Goal: Task Accomplishment & Management: Use online tool/utility

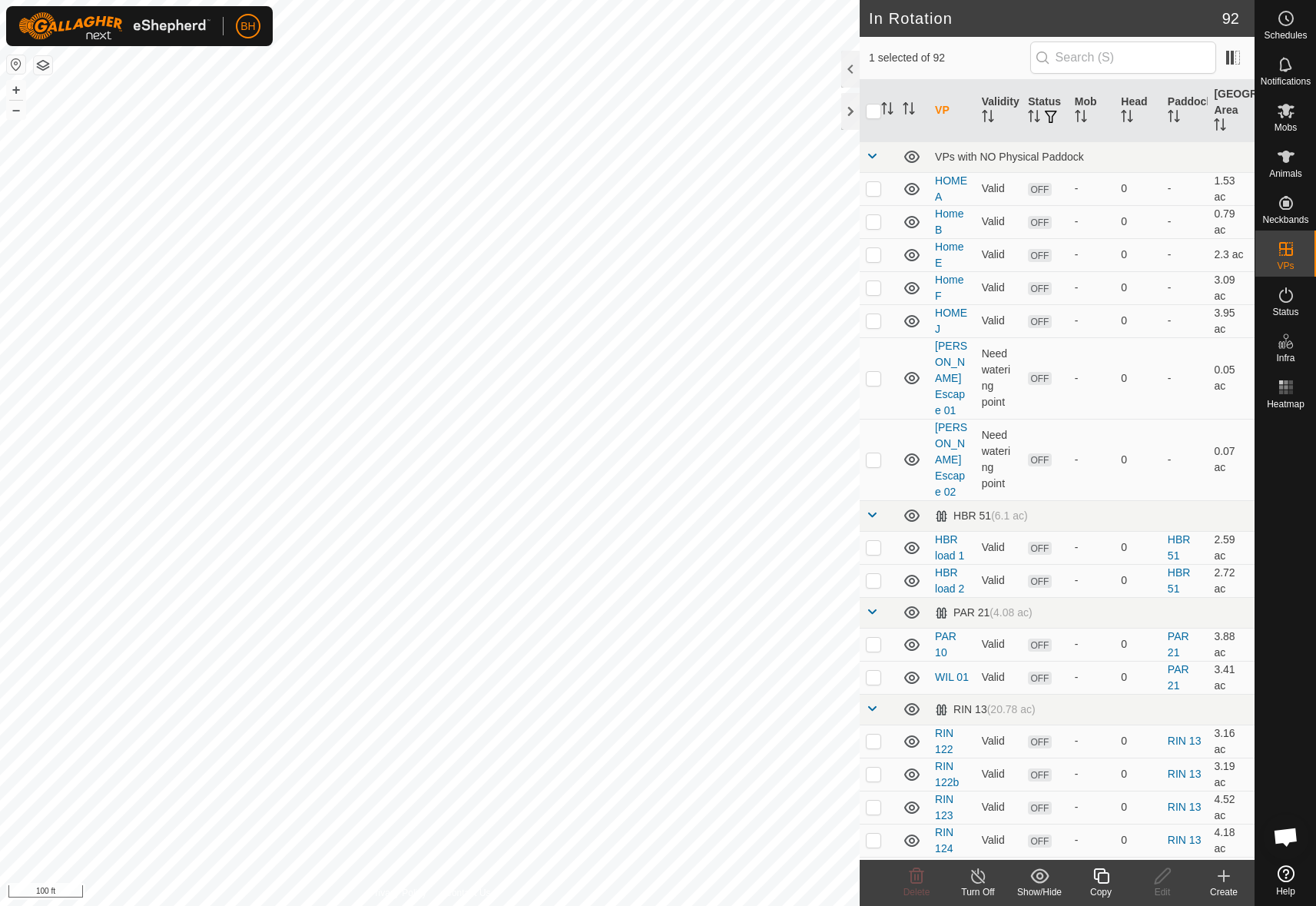
click at [1104, 874] on icon at bounding box center [1101, 877] width 15 height 15
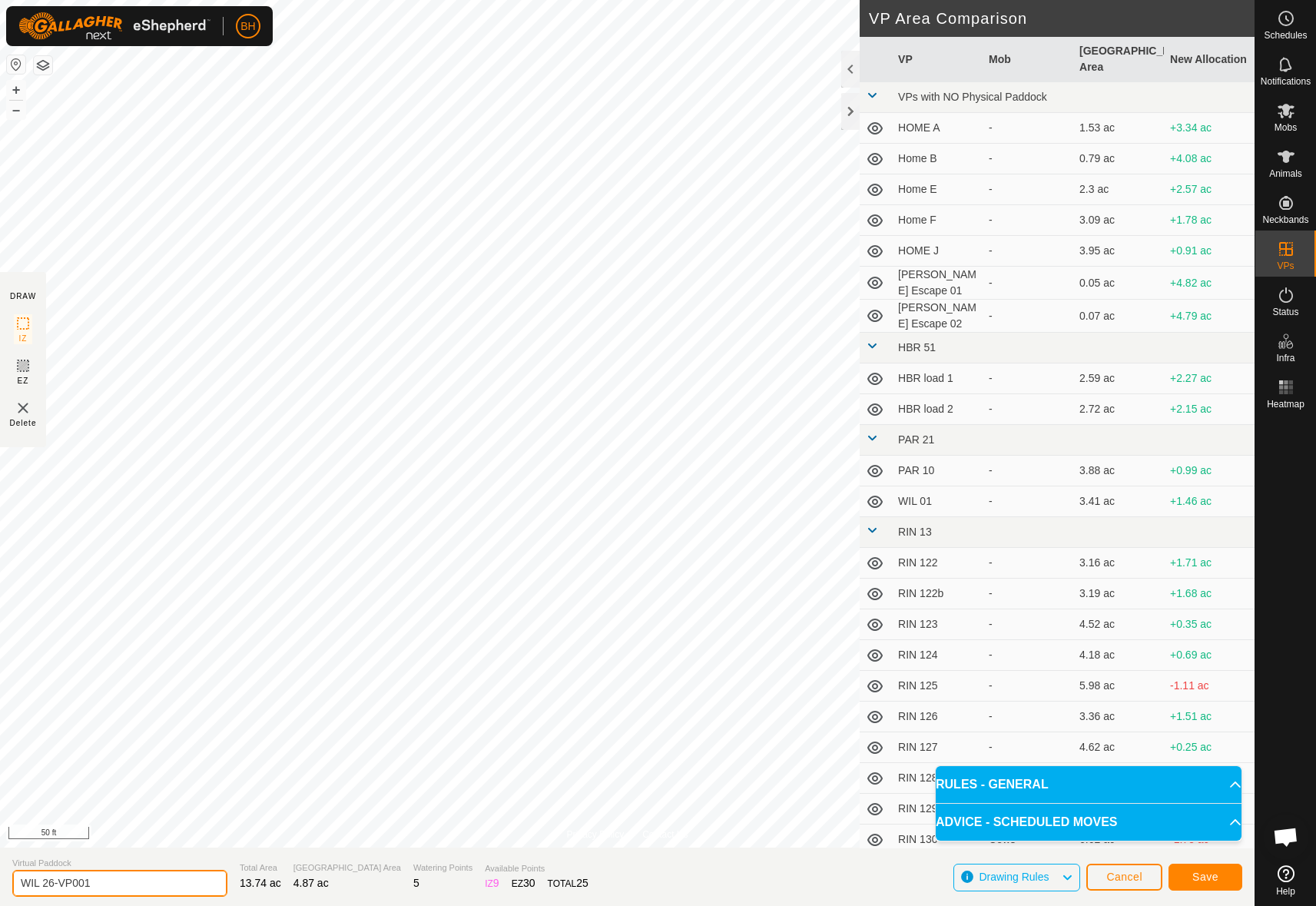
drag, startPoint x: 44, startPoint y: 887, endPoint x: 204, endPoint y: 900, distance: 160.5
click at [204, 900] on section "Virtual [PERSON_NAME] 26-VP001 Total Area 13.74 ac Grazing Area 4.87 ac Waterin…" at bounding box center [628, 878] width 1255 height 59
click at [98, 882] on input "WIL RETURN" at bounding box center [120, 883] width 216 height 27
type input "WIL RETURN 01"
click at [1286, 160] on icon at bounding box center [1287, 157] width 17 height 12
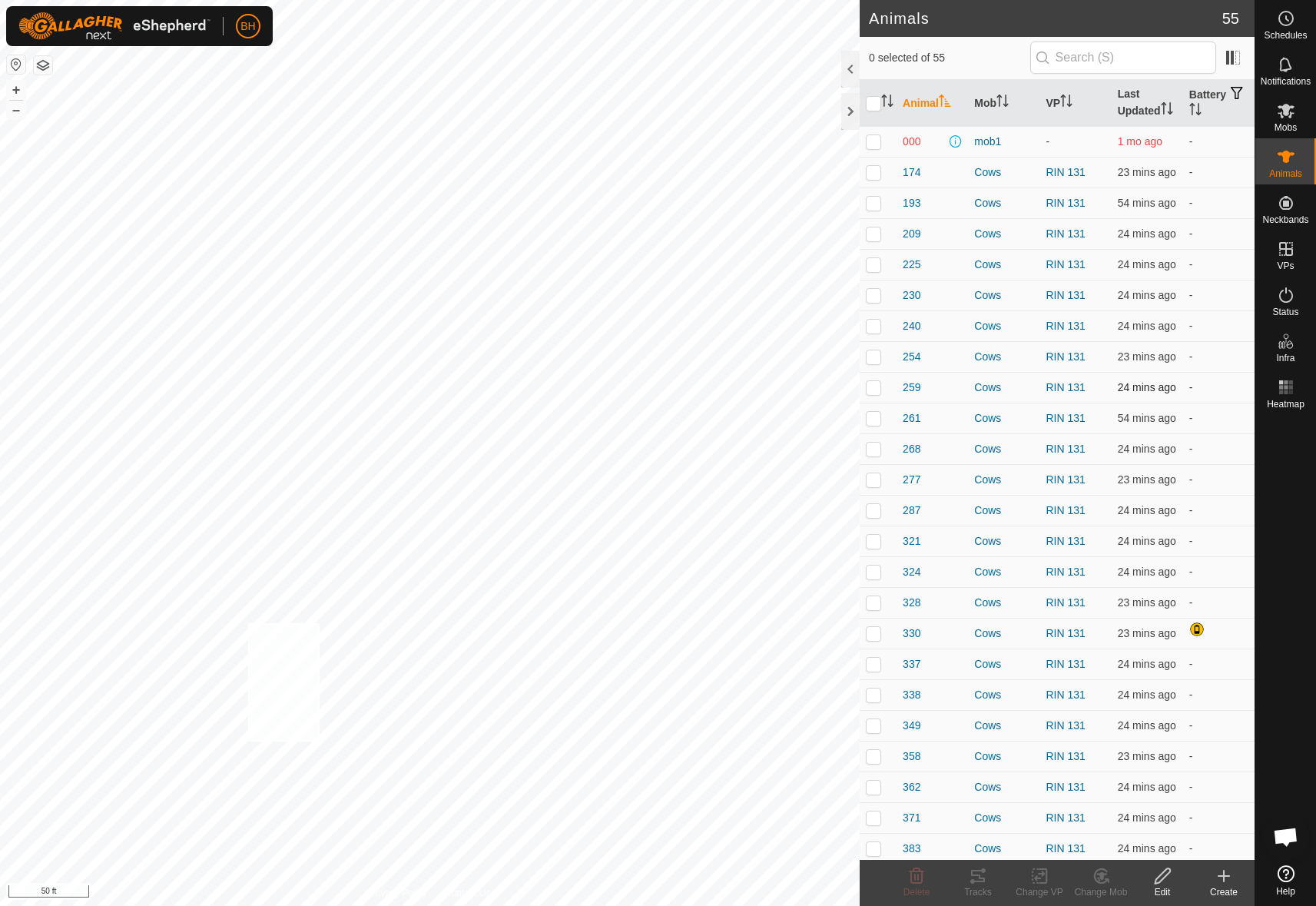
checkbox input "true"
click at [1102, 885] on icon at bounding box center [1101, 876] width 19 height 18
click at [1154, 821] on link "Choose Mob..." at bounding box center [1147, 810] width 152 height 30
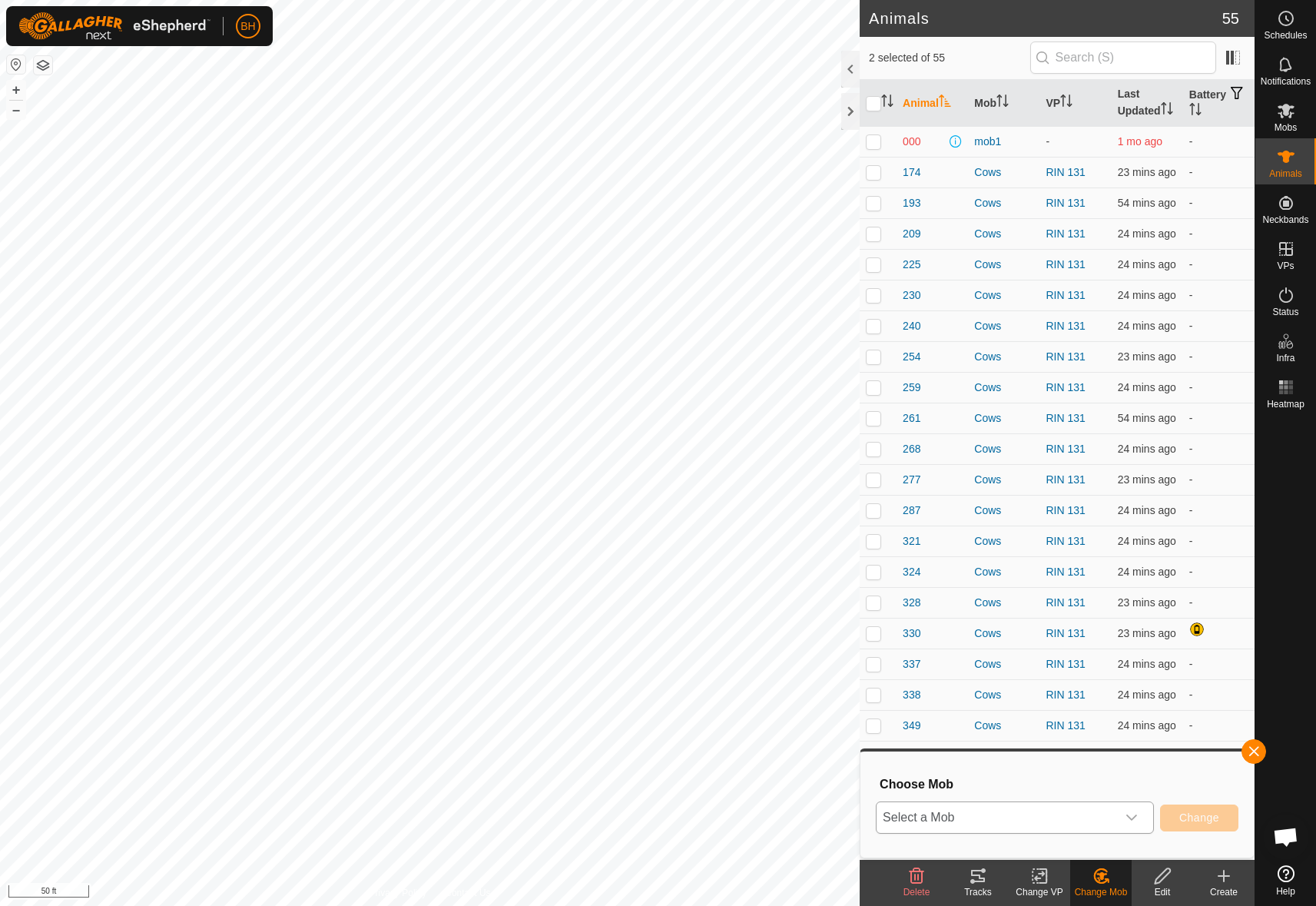
click at [1134, 829] on div "dropdown trigger" at bounding box center [1132, 818] width 30 height 30
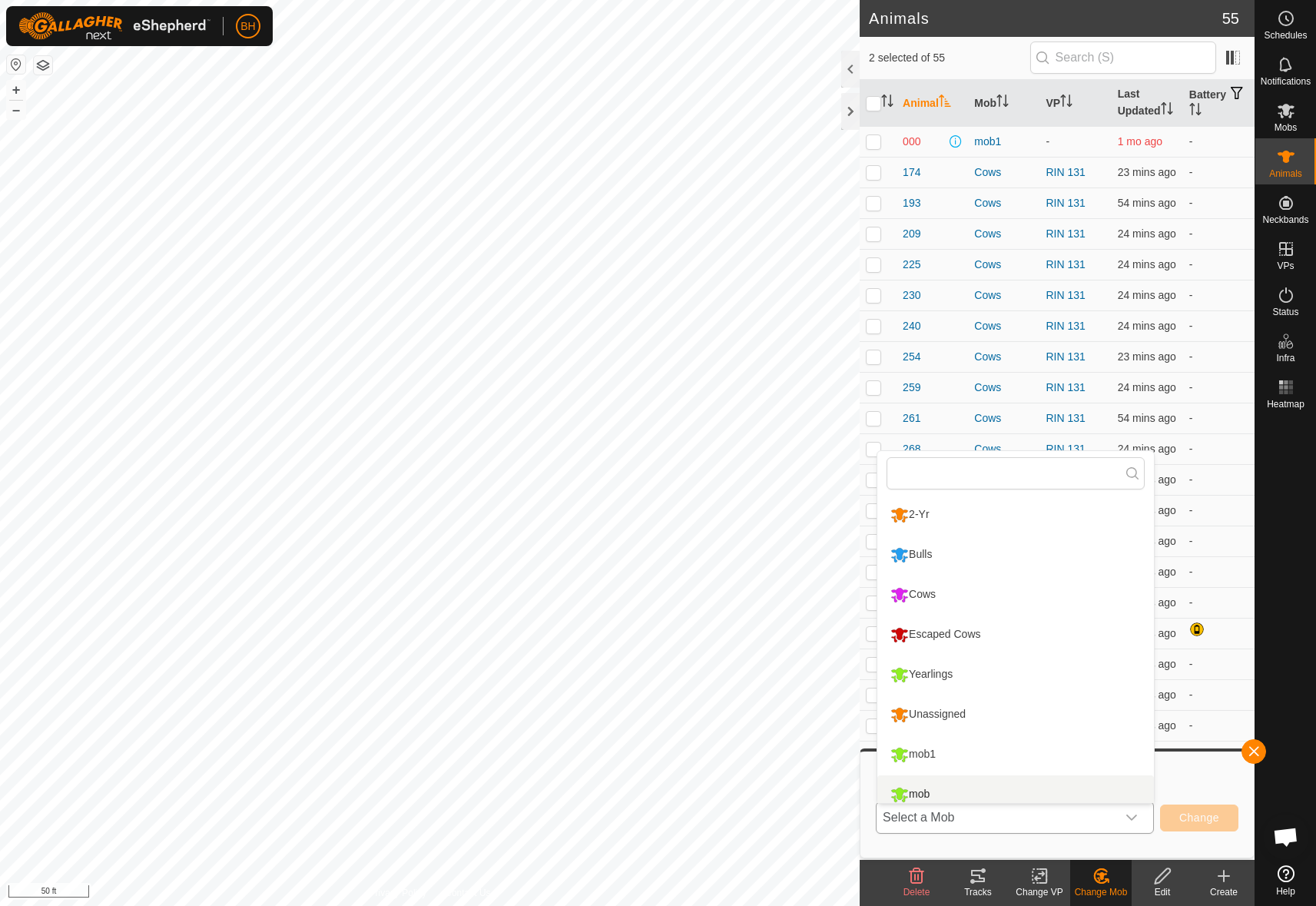
scroll to position [10, 0]
click at [1050, 621] on li "Escaped Cows" at bounding box center [1015, 624] width 276 height 38
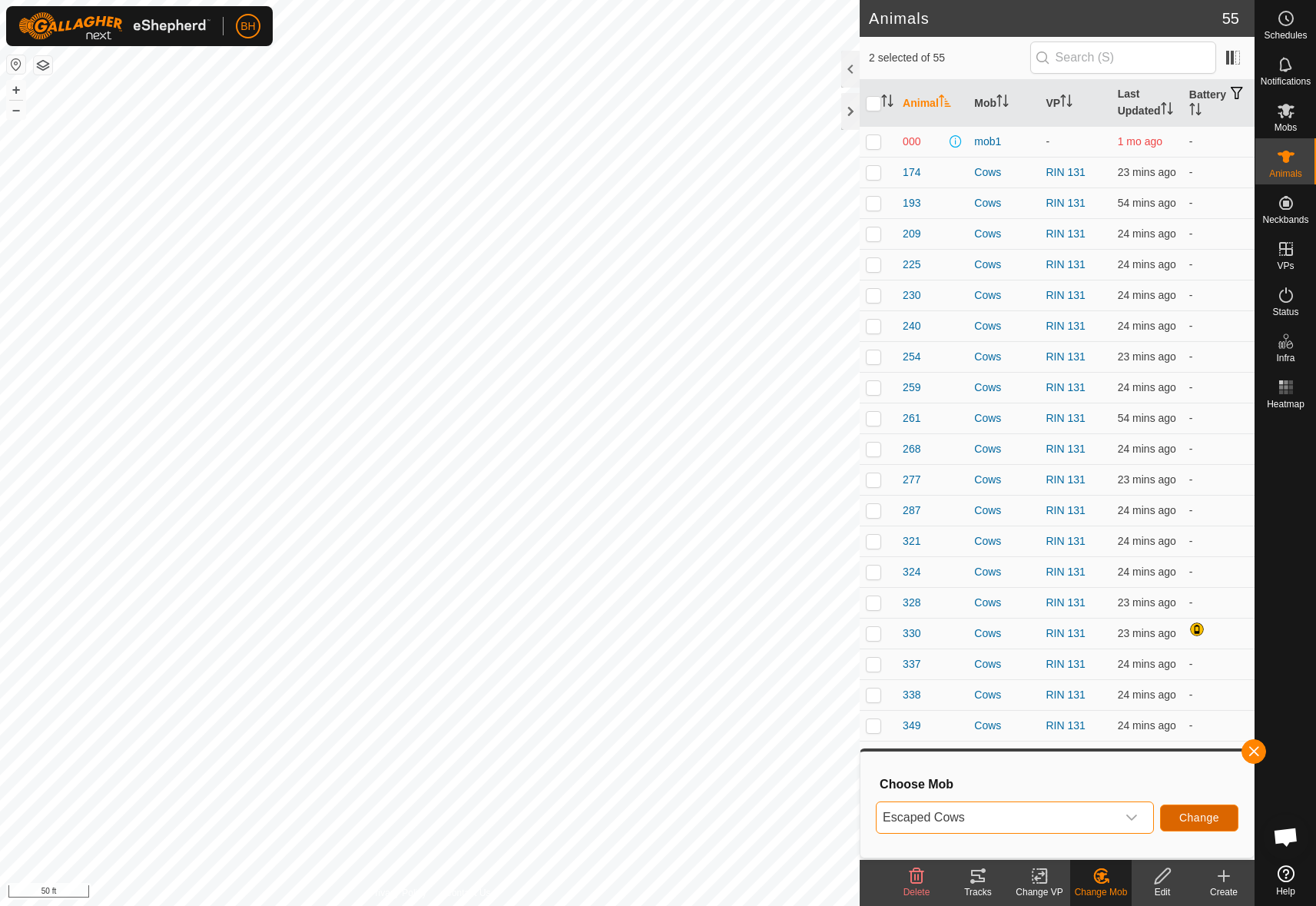
click at [1194, 817] on span "Change" at bounding box center [1199, 818] width 40 height 12
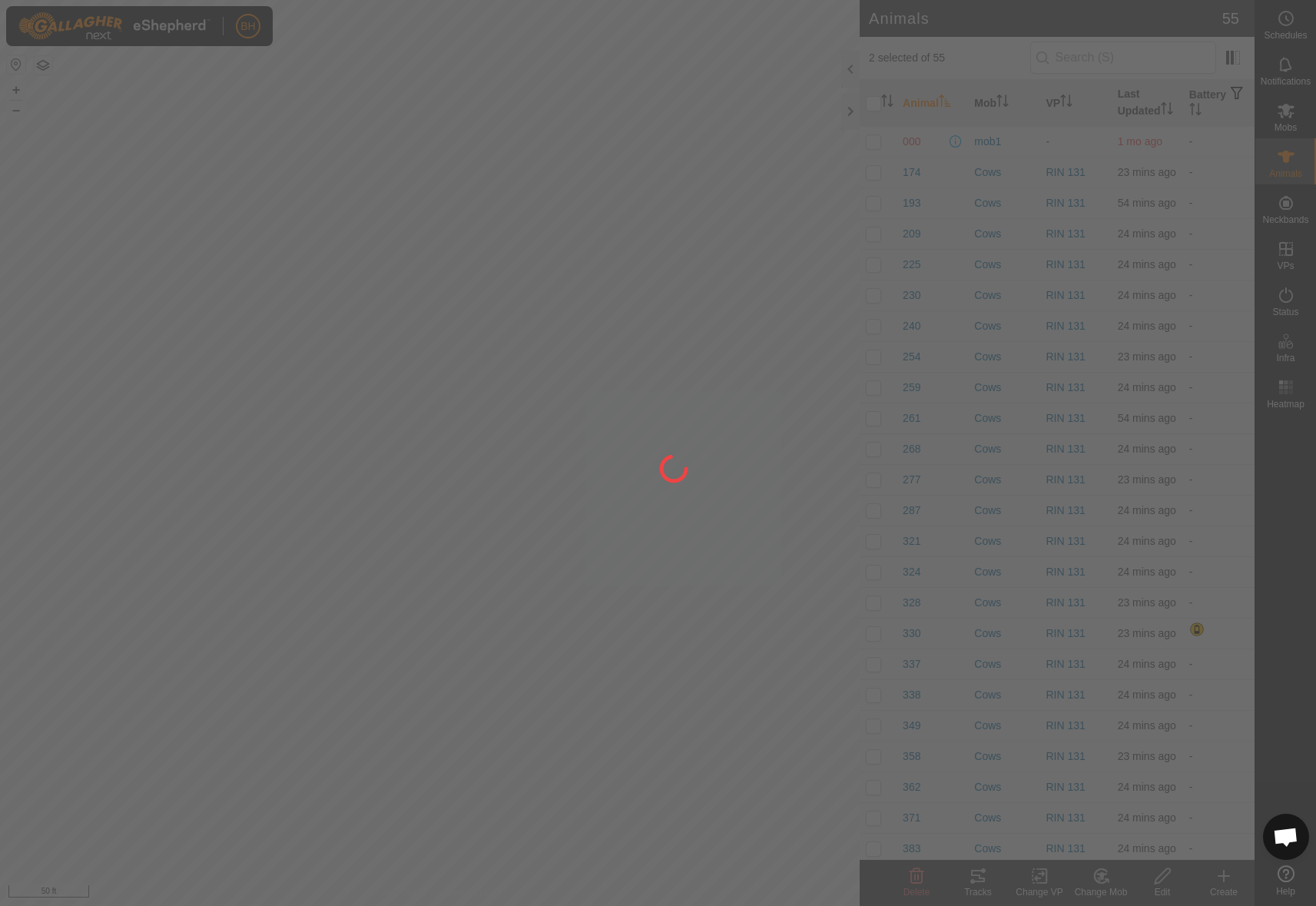
checkbox input "false"
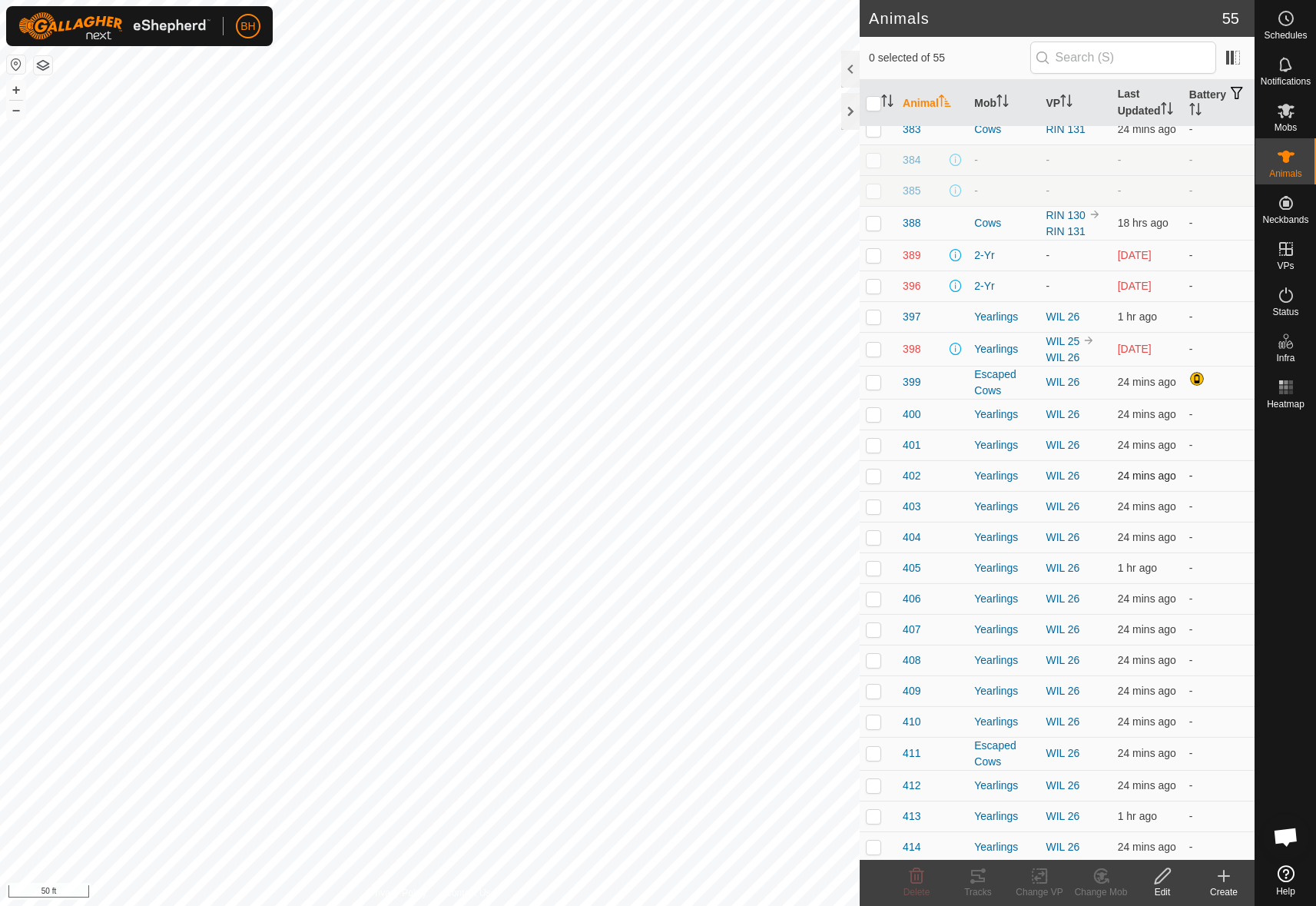
scroll to position [719, 0]
click at [874, 356] on p-checkbox at bounding box center [874, 349] width 15 height 12
click at [872, 356] on p-checkbox at bounding box center [874, 349] width 15 height 12
checkbox input "false"
click at [1284, 123] on span "Mobs" at bounding box center [1286, 127] width 22 height 9
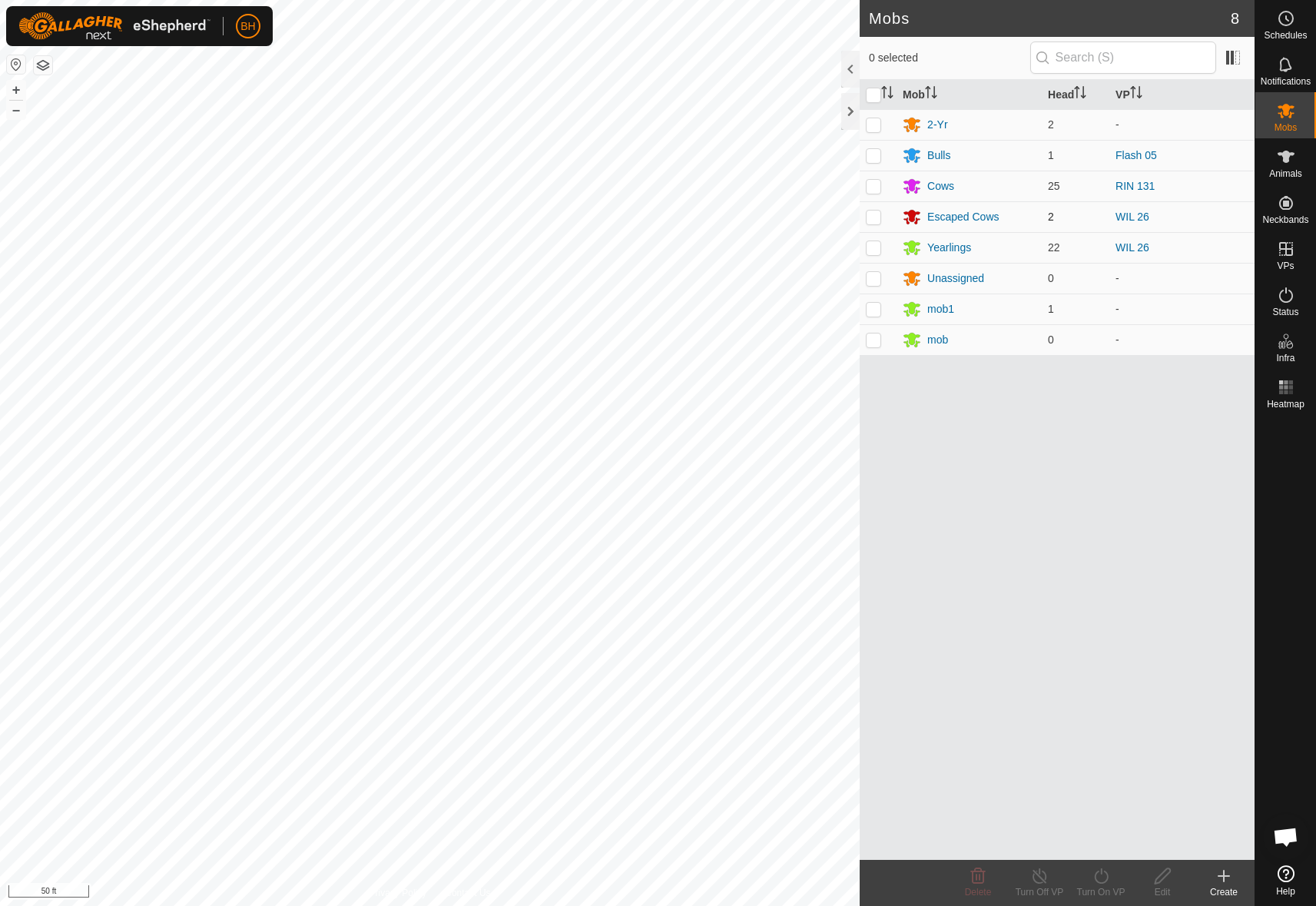
click at [878, 219] on p-checkbox at bounding box center [874, 217] width 15 height 12
checkbox input "true"
click at [1106, 877] on icon at bounding box center [1101, 876] width 19 height 18
click at [1122, 836] on link "Now" at bounding box center [1147, 842] width 152 height 30
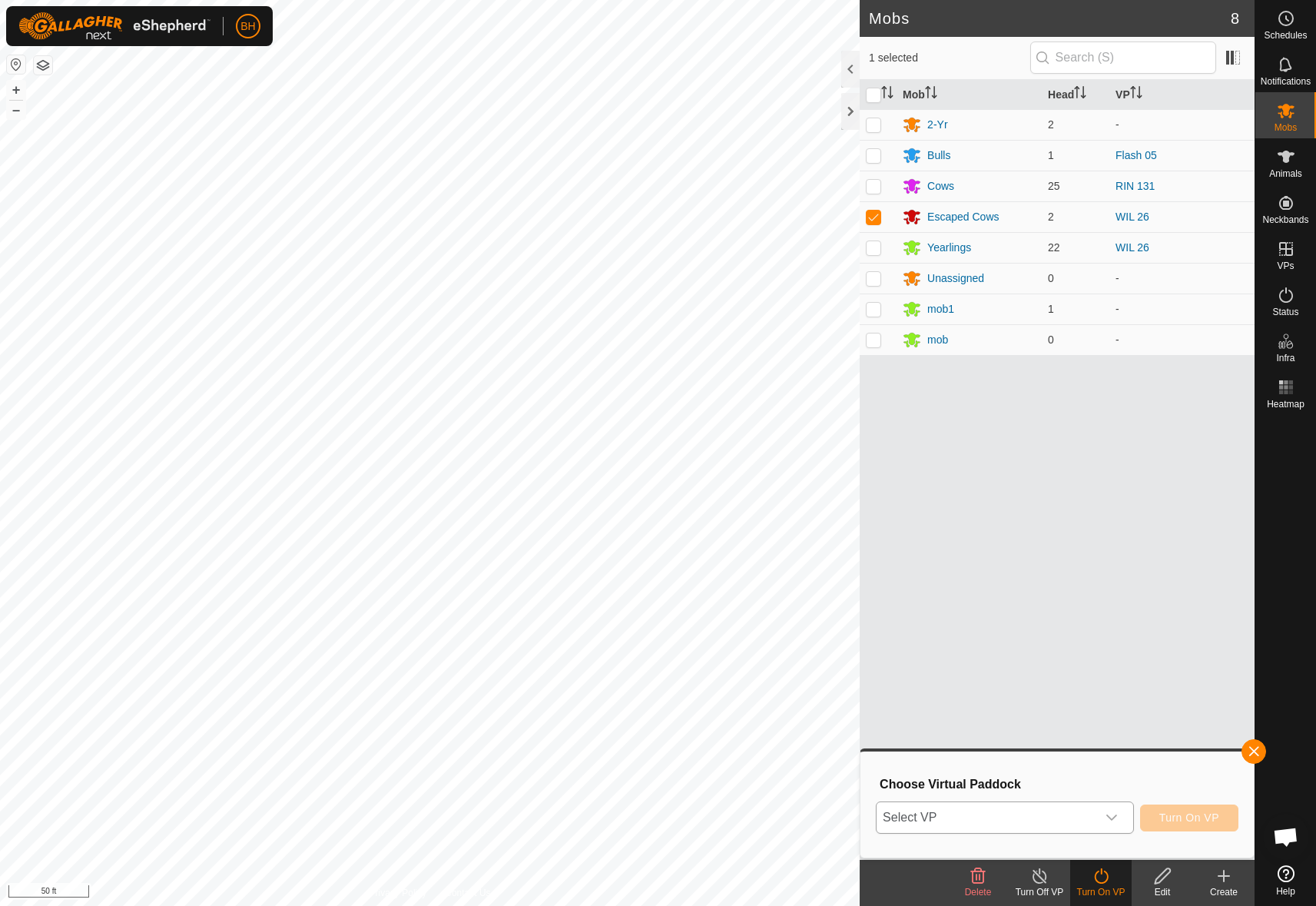
click at [1082, 816] on span "Select VP" at bounding box center [986, 818] width 219 height 30
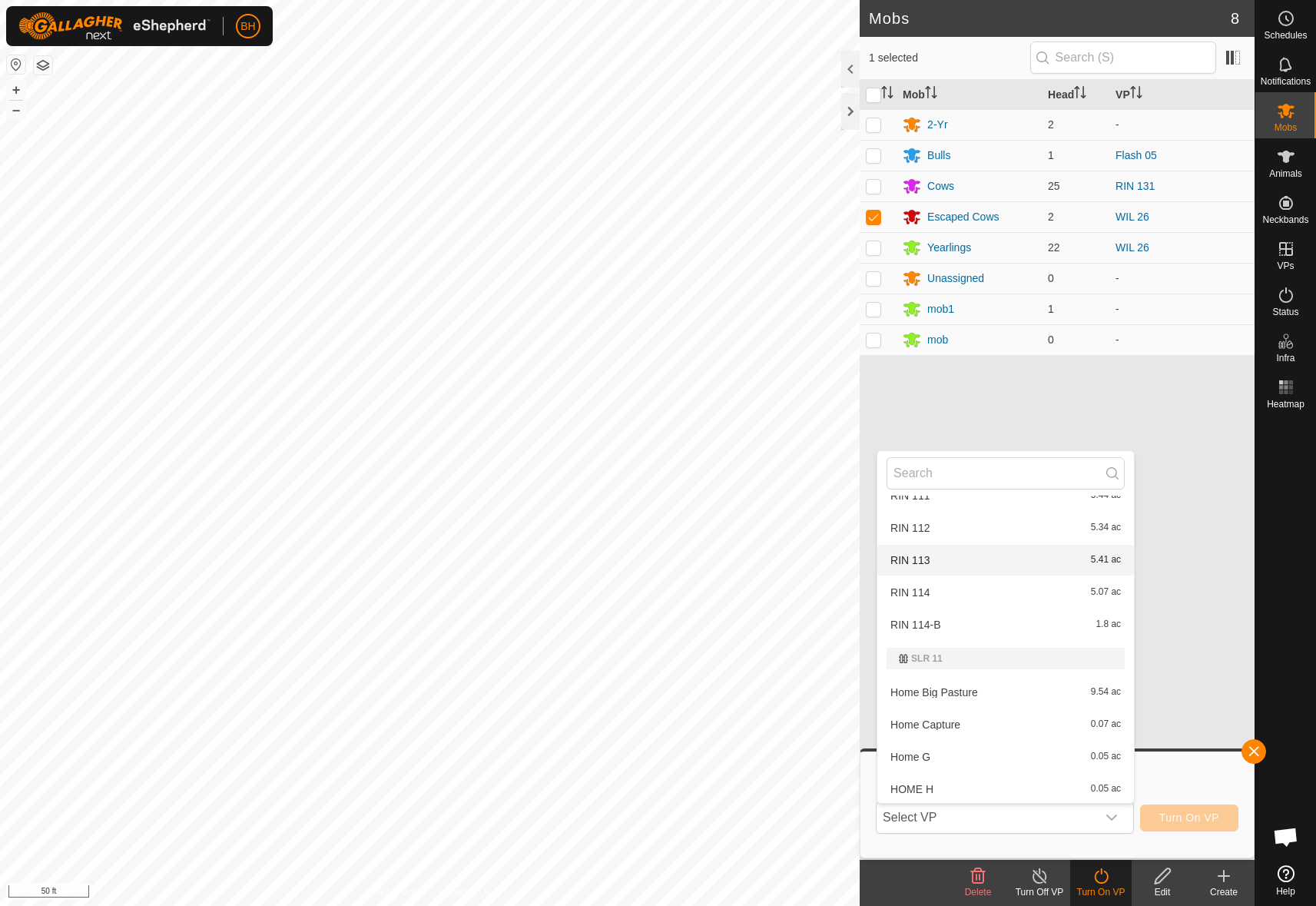
scroll to position [1943, 0]
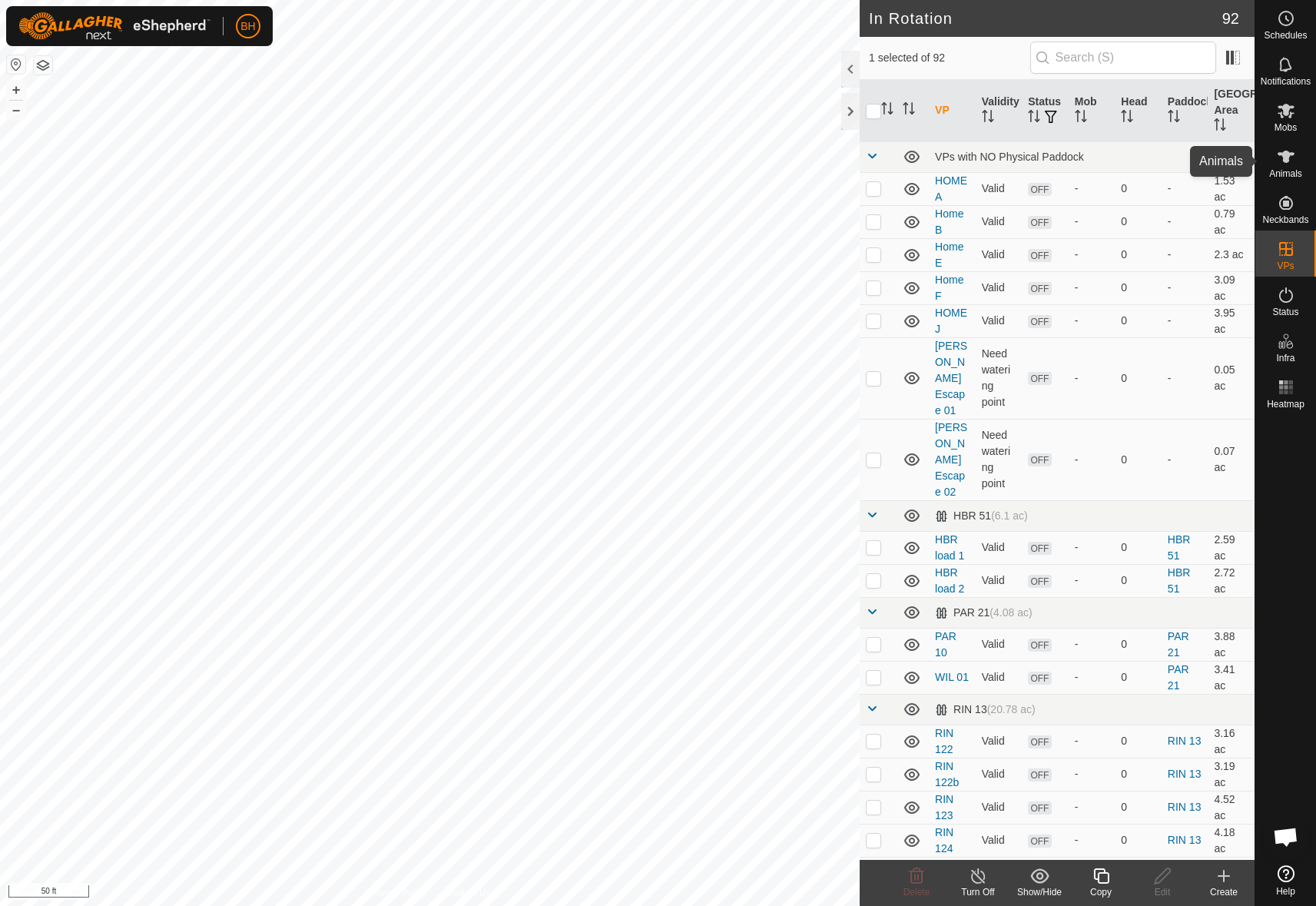
click at [1293, 160] on icon at bounding box center [1286, 156] width 18 height 18
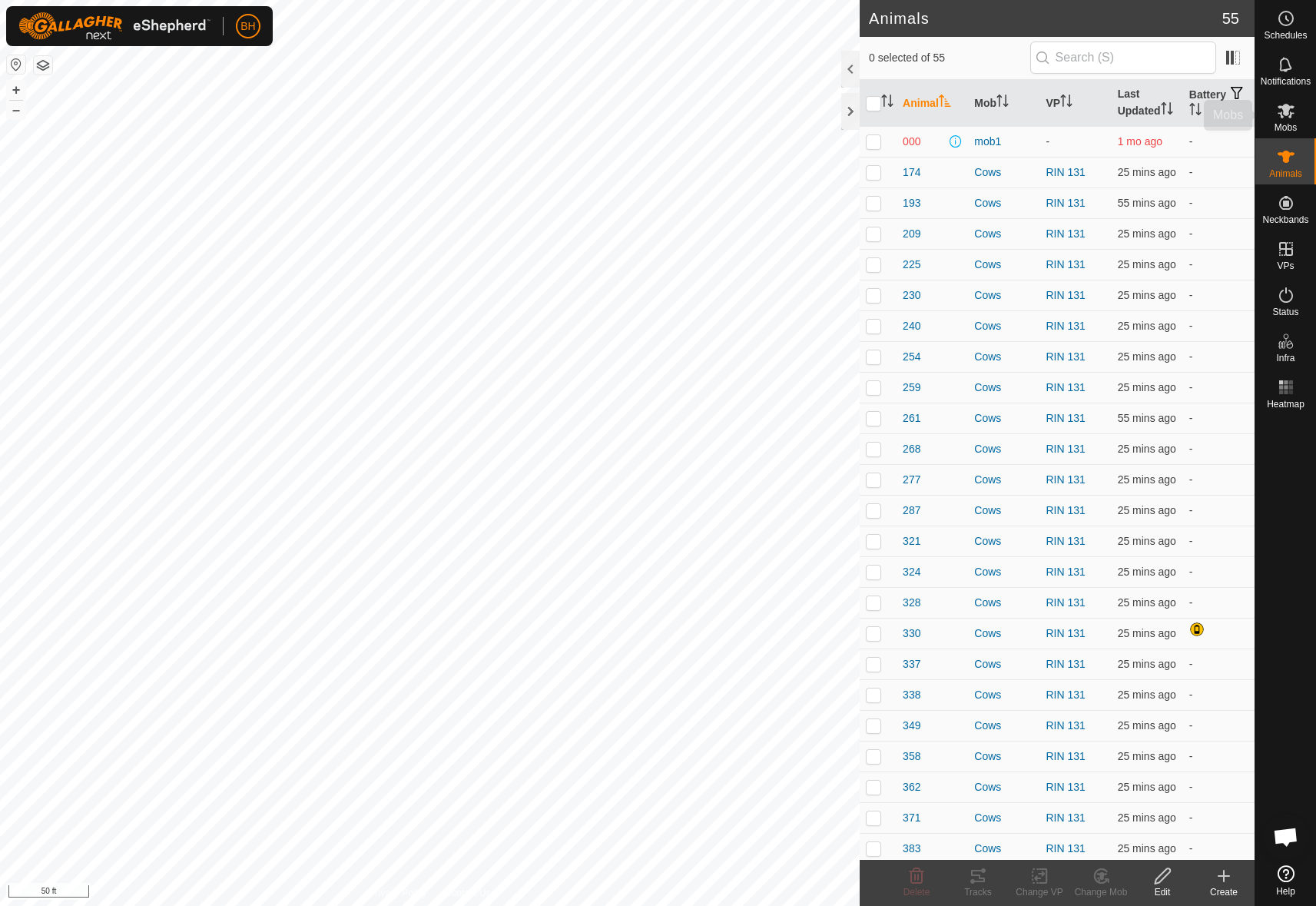
click at [1300, 122] on es-mob-svg-icon at bounding box center [1286, 111] width 28 height 25
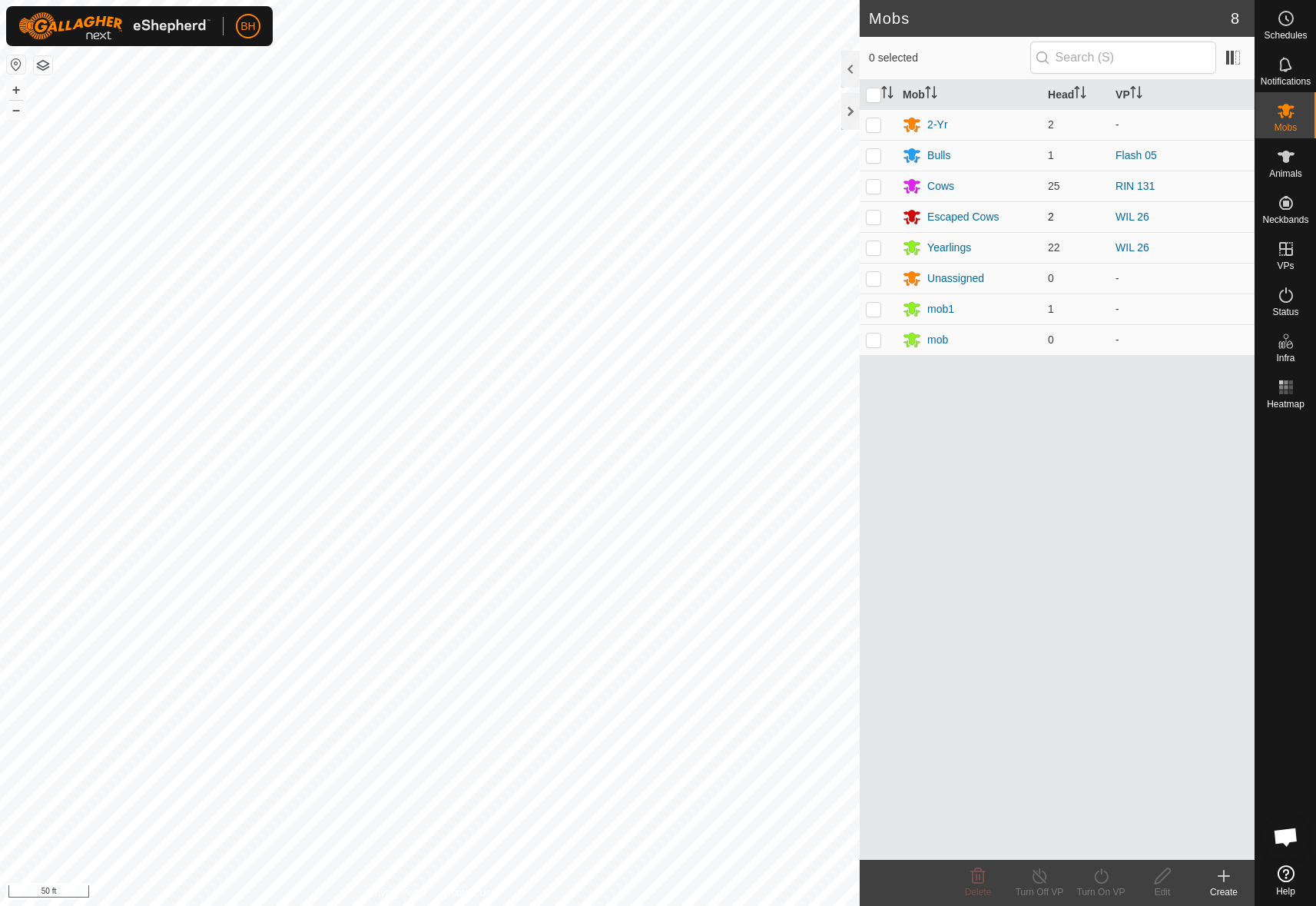
click at [876, 223] on td at bounding box center [878, 217] width 37 height 30
checkbox input "true"
click at [1099, 885] on div "Turn On VP" at bounding box center [1100, 883] width 62 height 47
click at [1122, 843] on link "Now" at bounding box center [1147, 842] width 152 height 30
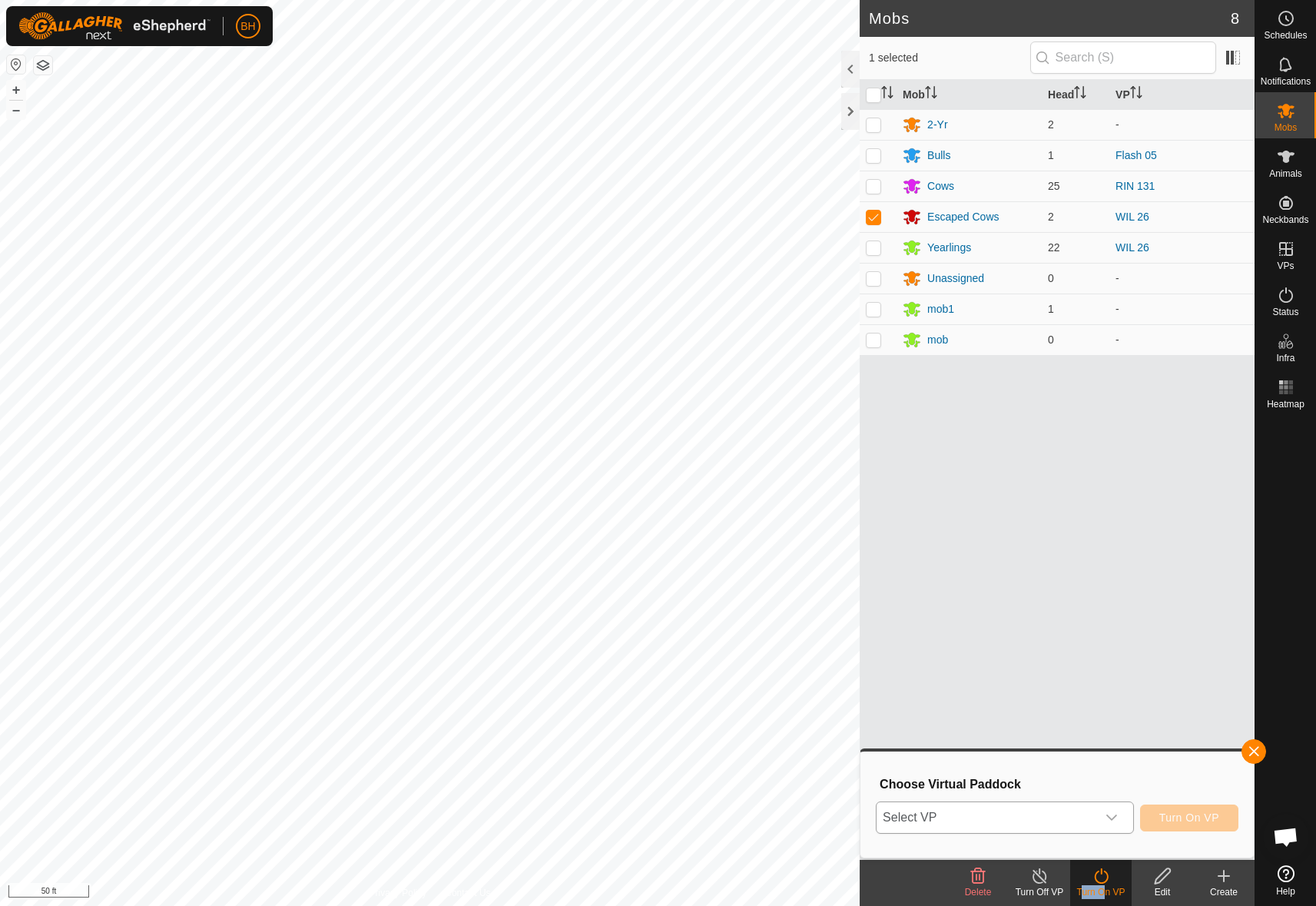
click at [1109, 808] on div "dropdown trigger" at bounding box center [1112, 818] width 30 height 30
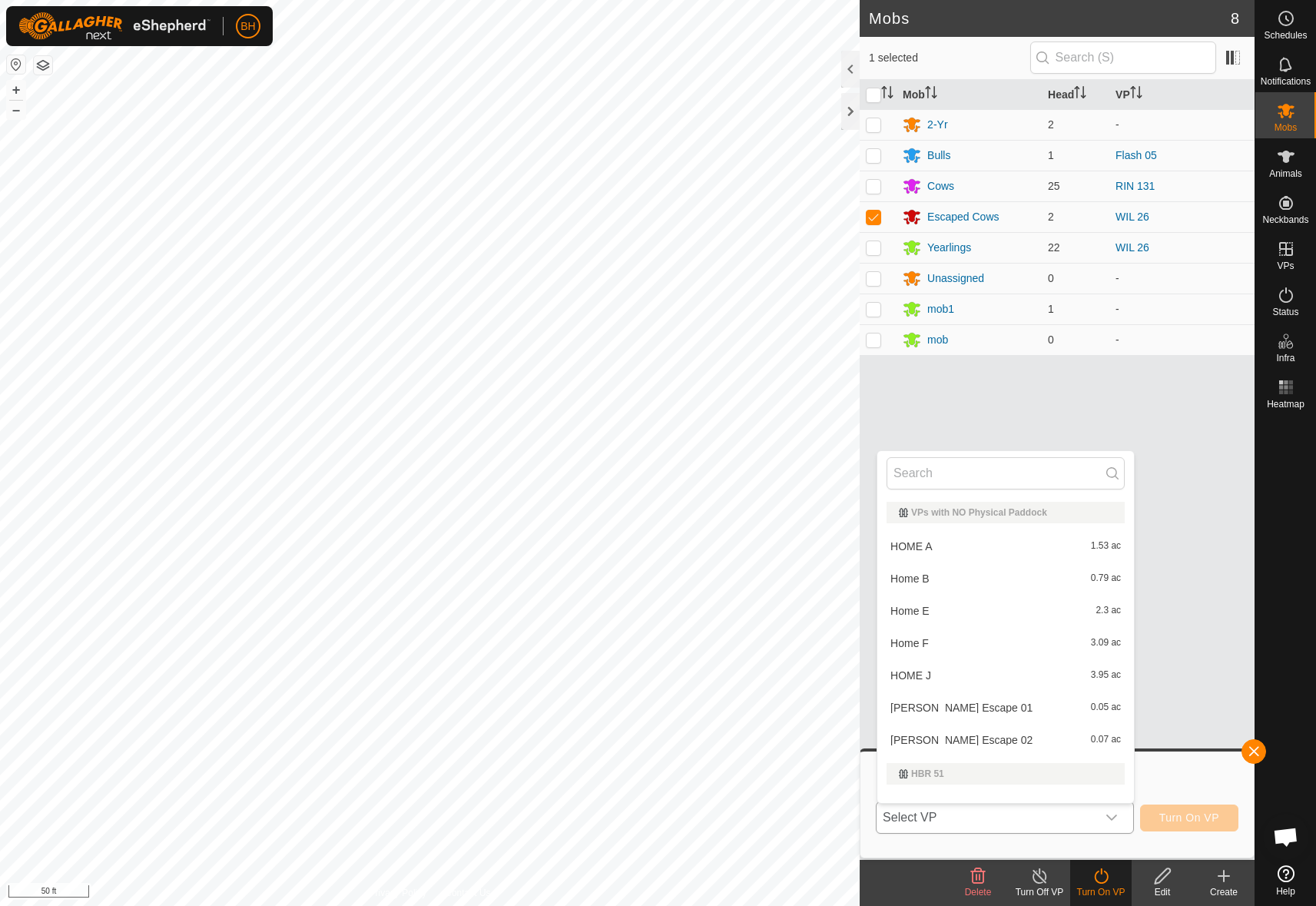
click at [1109, 808] on div "dropdown trigger" at bounding box center [1112, 818] width 30 height 30
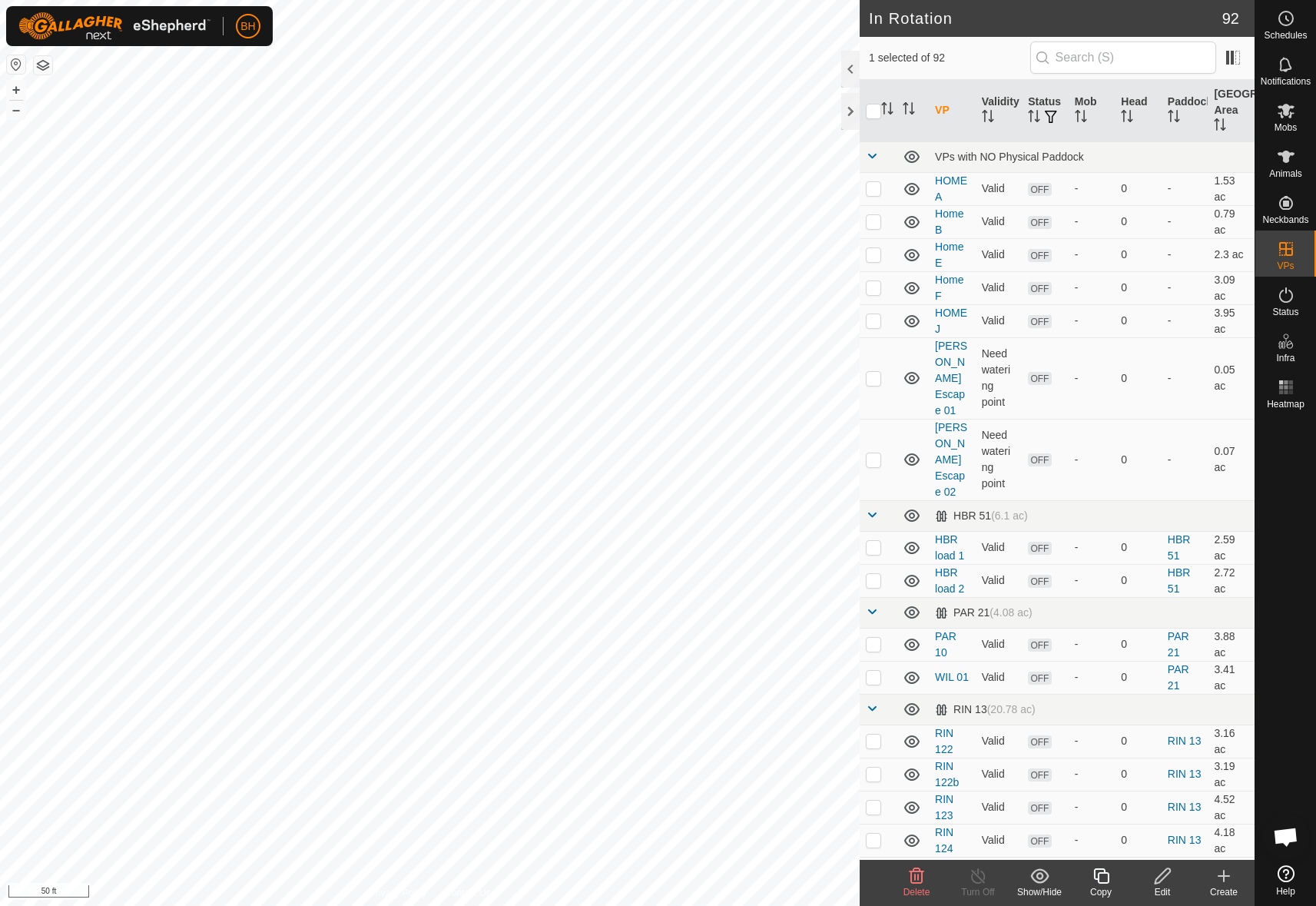
checkbox input "false"
checkbox input "true"
checkbox input "false"
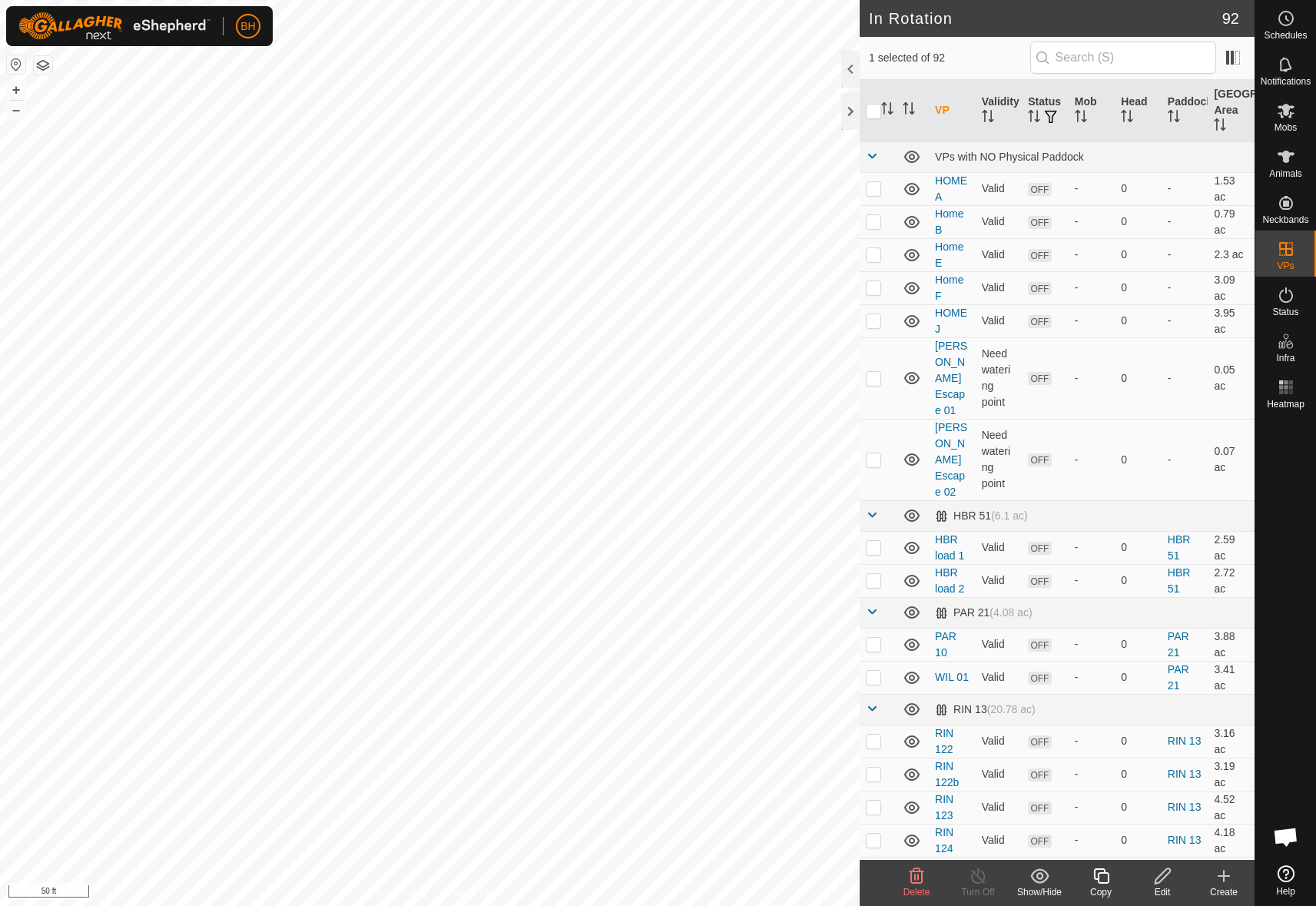
checkbox input "false"
checkbox input "true"
click at [1296, 111] on es-mob-svg-icon at bounding box center [1286, 111] width 28 height 25
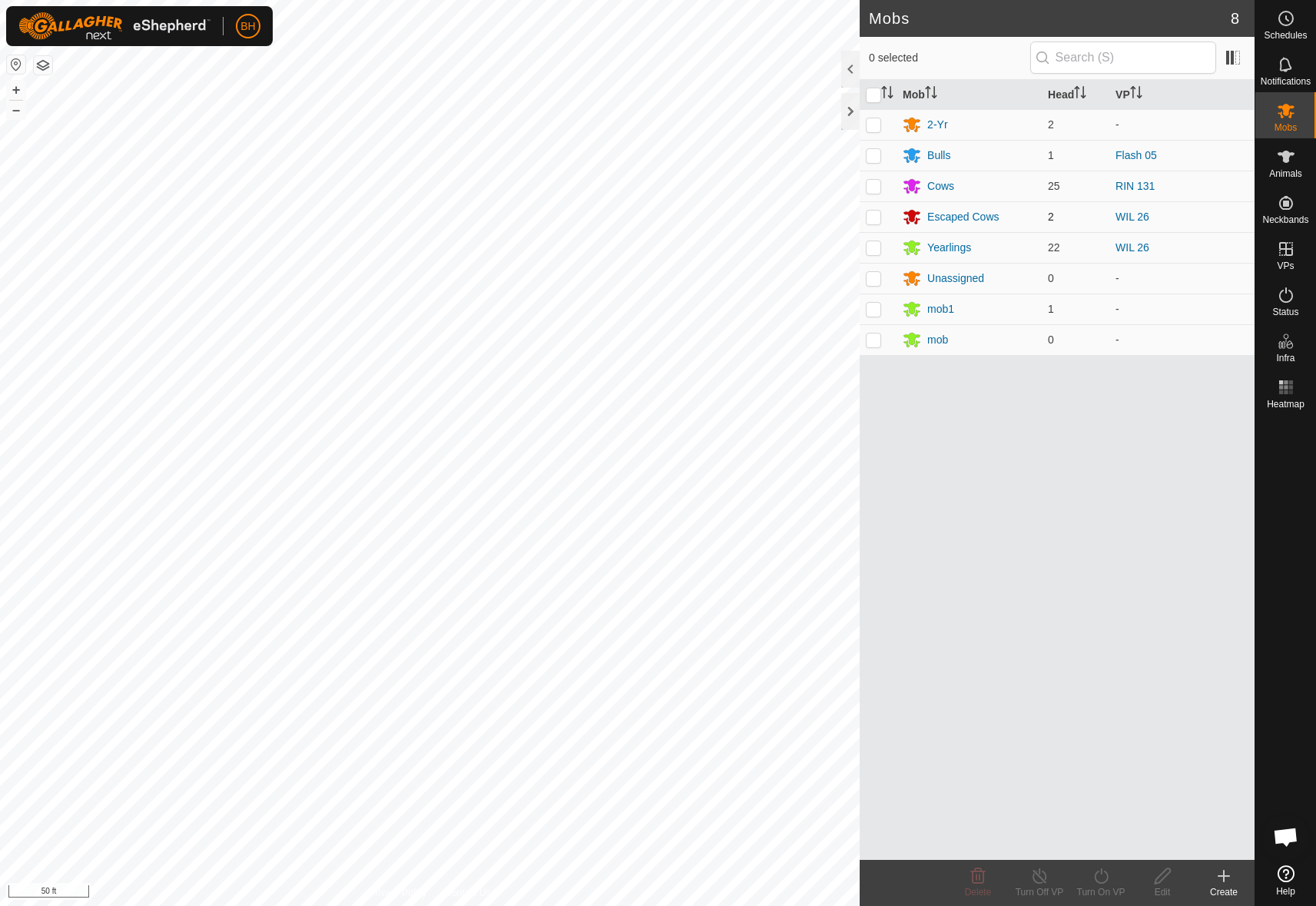
click at [879, 222] on p-checkbox at bounding box center [874, 217] width 15 height 12
checkbox input "true"
click at [1112, 884] on turn-on-svg-icon at bounding box center [1100, 876] width 62 height 18
click at [1106, 833] on link "Now" at bounding box center [1147, 842] width 152 height 30
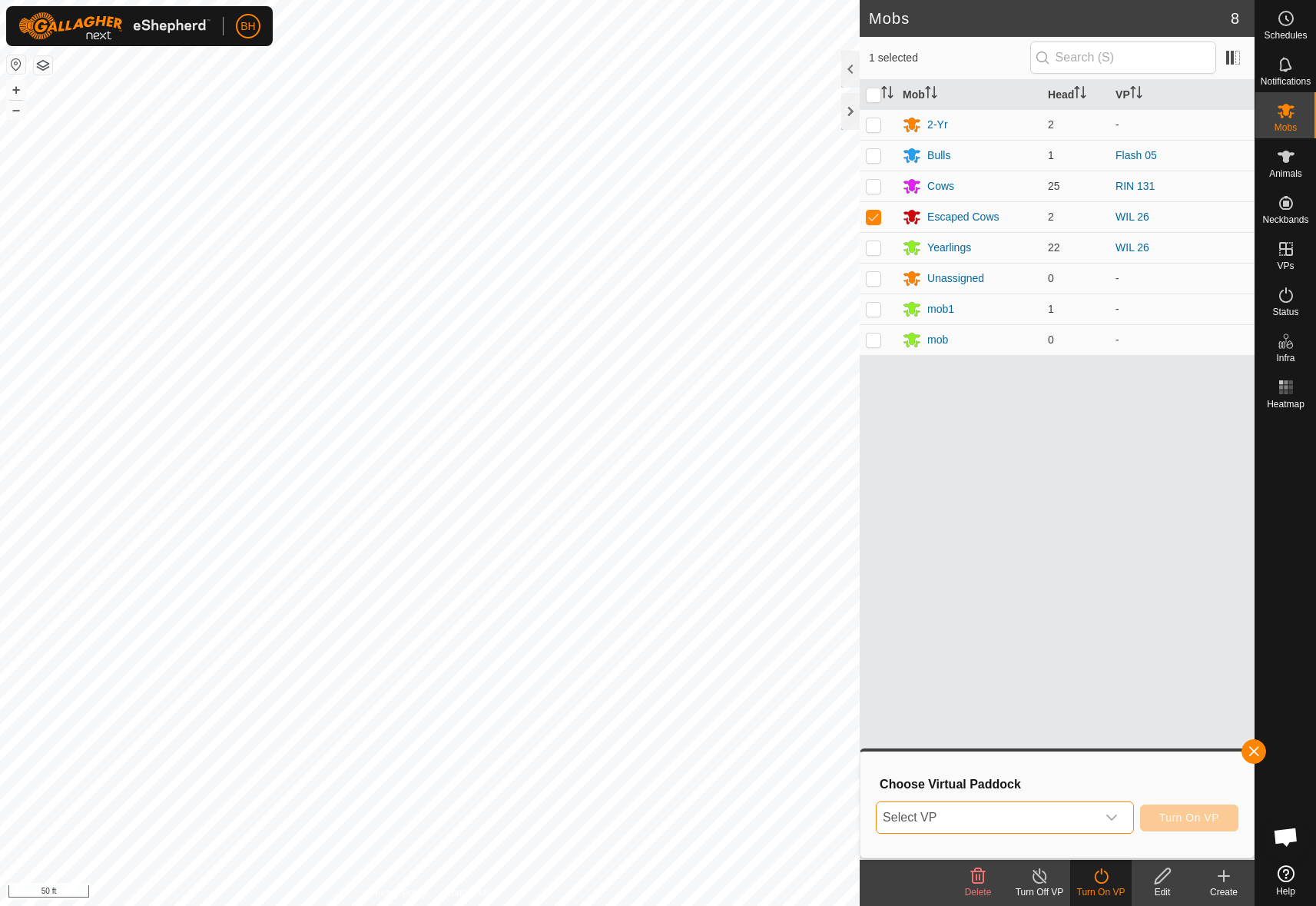
click at [1090, 817] on span "Select VP" at bounding box center [986, 818] width 219 height 30
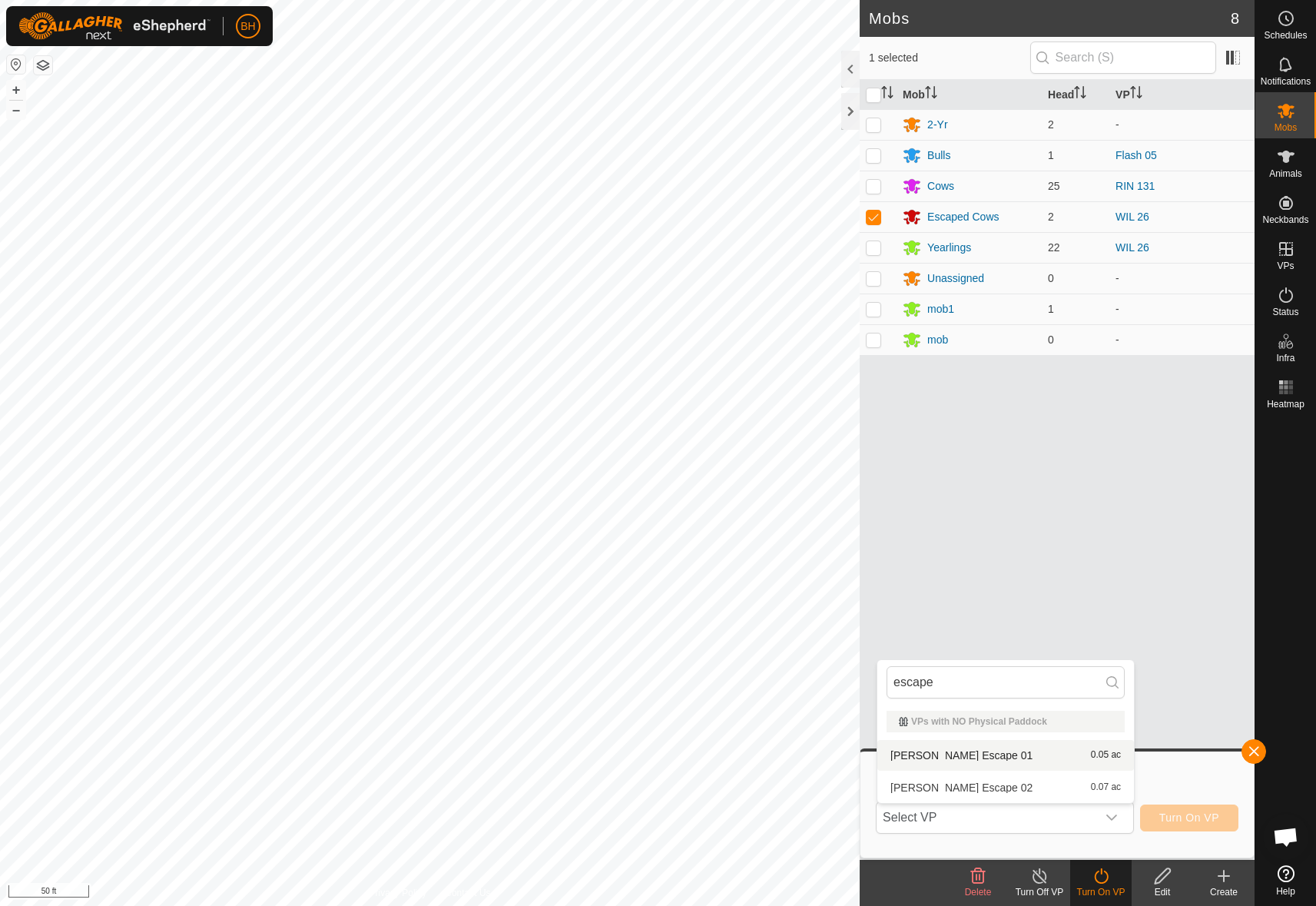
type input "escape"
click at [1078, 582] on div "Mob Head VP 2-Yr 2 - Bulls 1 Flash 05 Cows 25 RIN 131 Escaped Cows 2 WIL 26 Yea…" at bounding box center [1058, 469] width 395 height 780
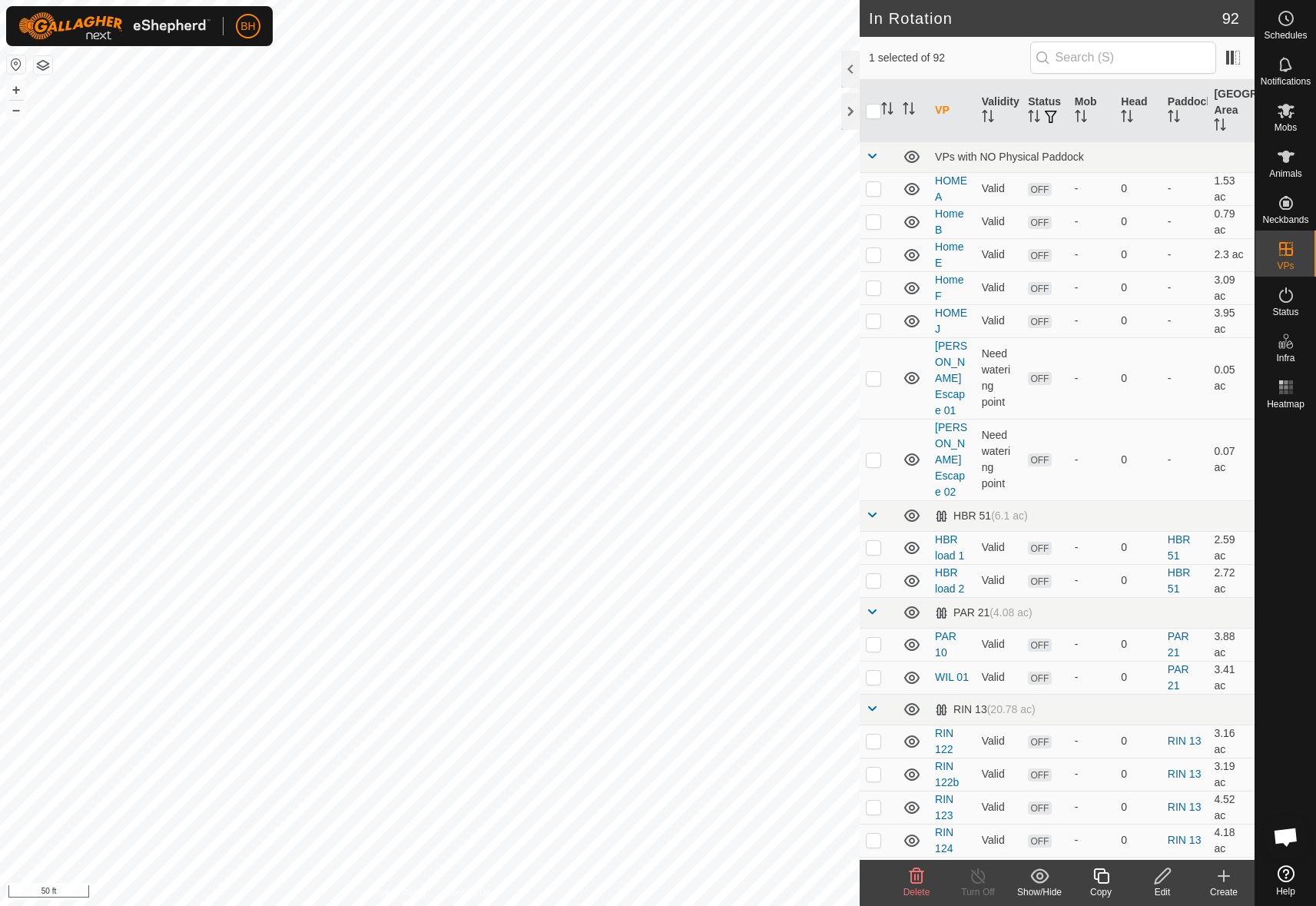
checkbox input "true"
checkbox input "false"
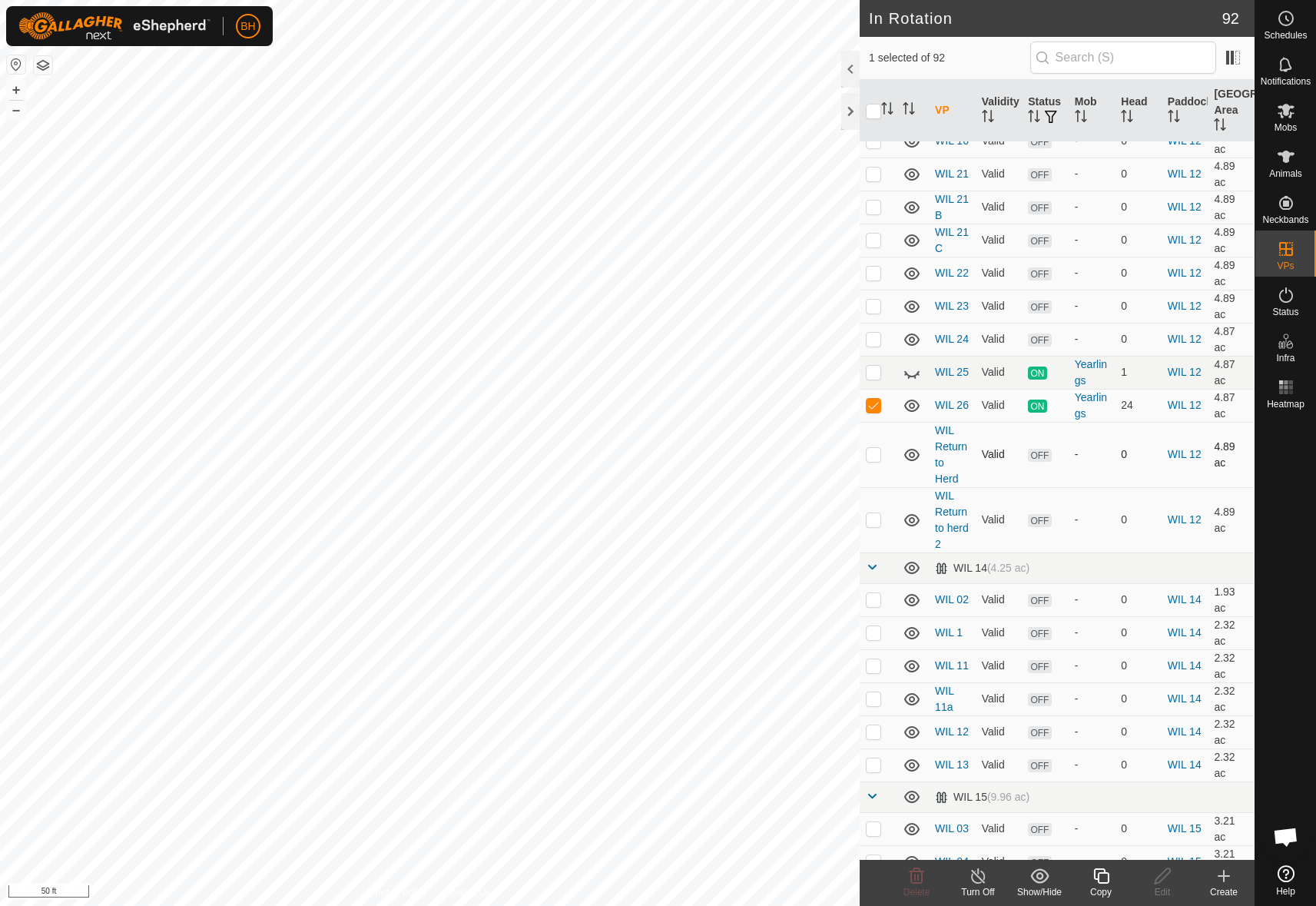
scroll to position [2732, 0]
click at [912, 362] on icon at bounding box center [912, 370] width 18 height 18
click at [879, 397] on p-checkbox at bounding box center [874, 403] width 15 height 12
checkbox input "false"
click at [943, 397] on link "WIL 26" at bounding box center [952, 403] width 34 height 12
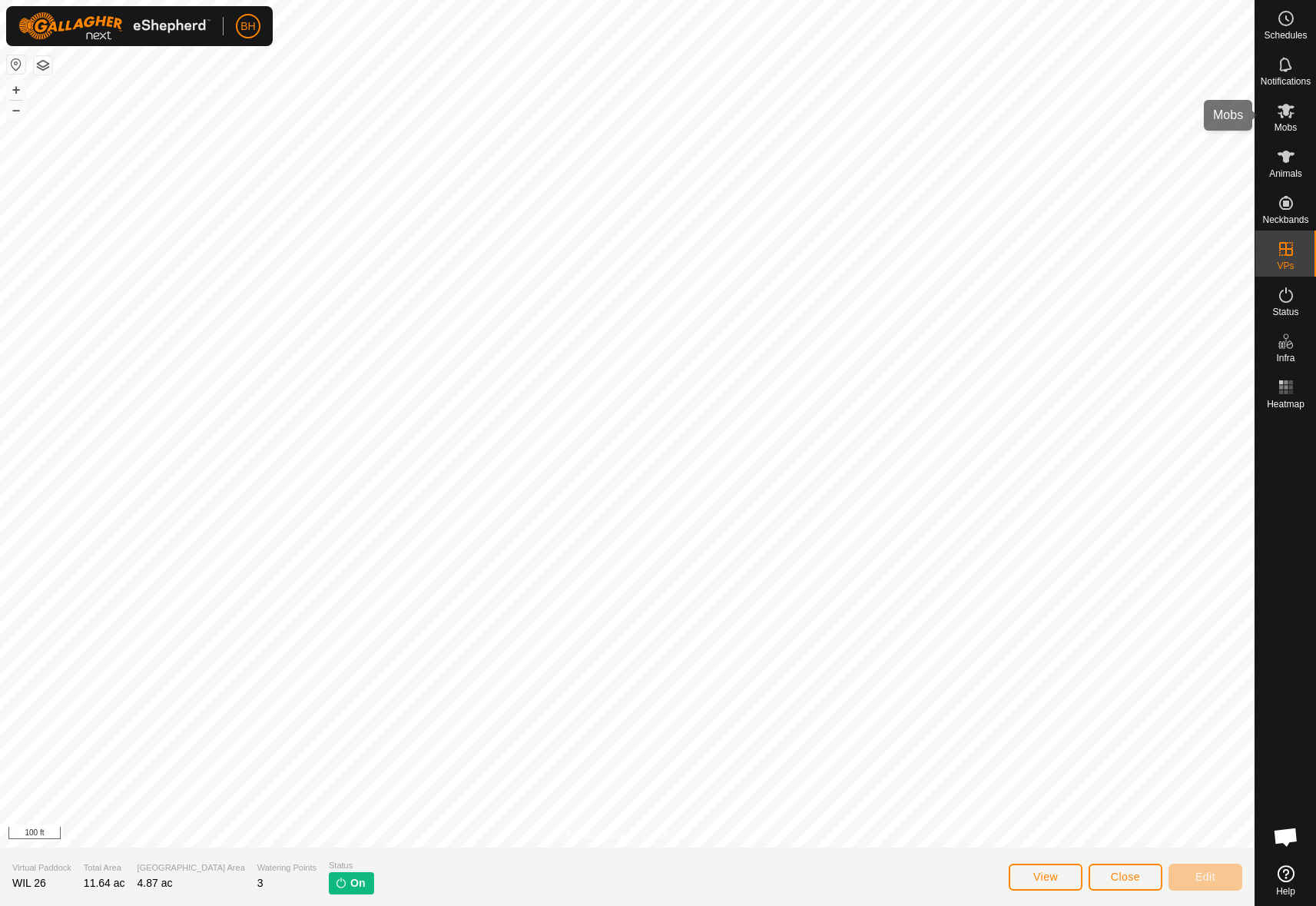
click at [1288, 115] on icon at bounding box center [1286, 110] width 18 height 18
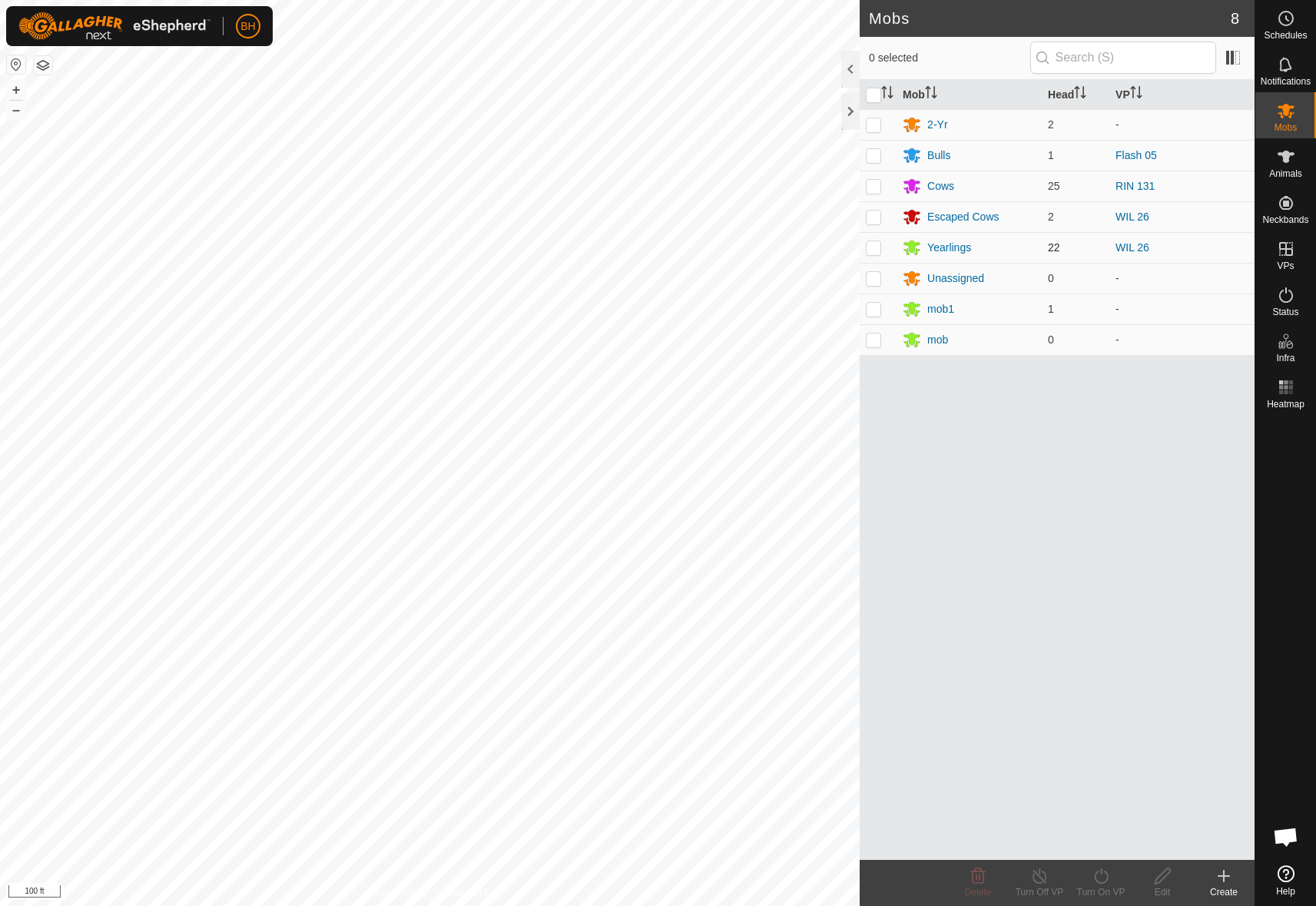
click at [868, 248] on p-checkbox at bounding box center [874, 247] width 15 height 12
checkbox input "true"
click at [1107, 889] on div "Turn On VP" at bounding box center [1100, 892] width 62 height 14
click at [1113, 844] on link "Now" at bounding box center [1147, 842] width 152 height 30
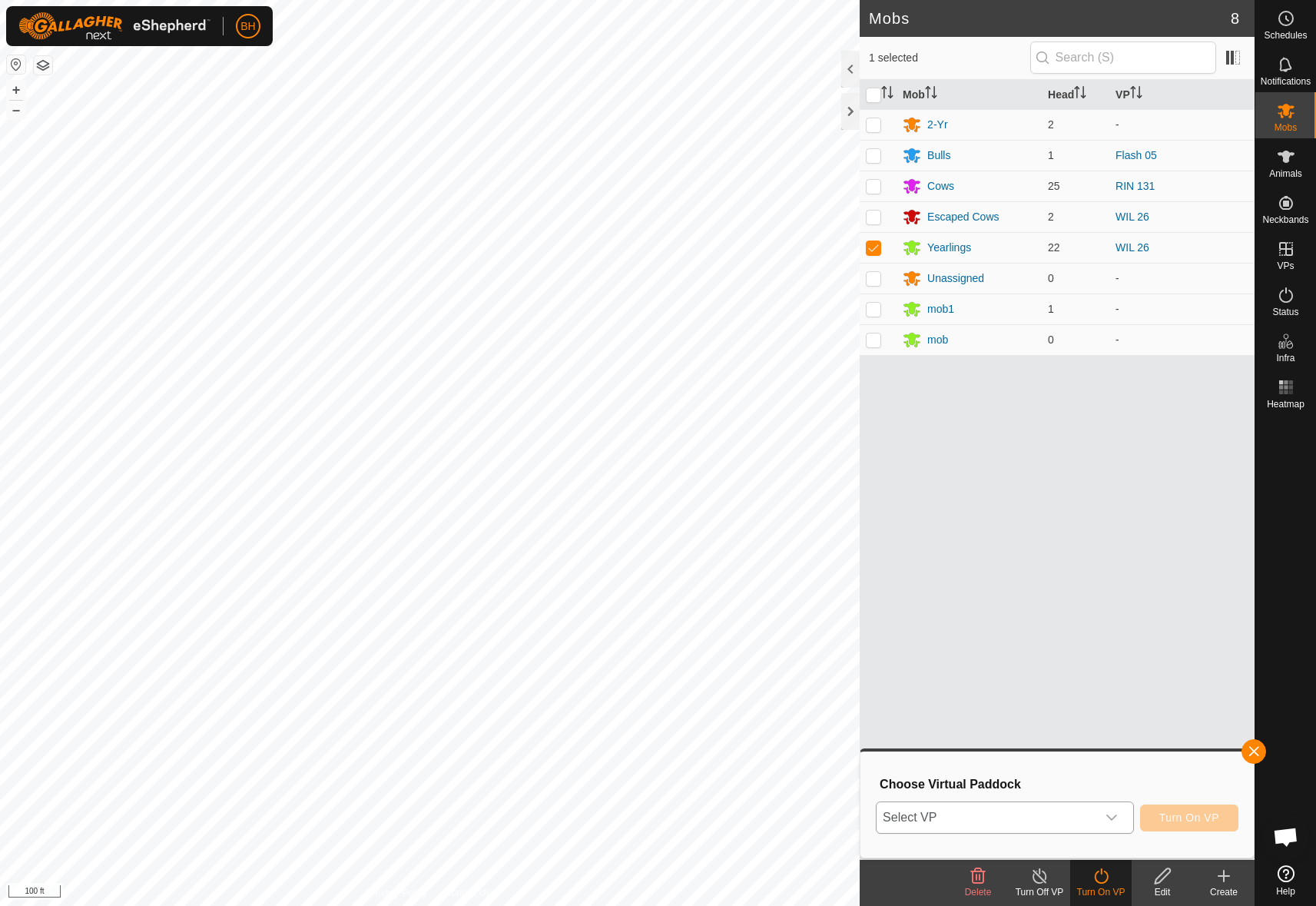
click at [1099, 817] on div "dropdown trigger" at bounding box center [1112, 818] width 30 height 30
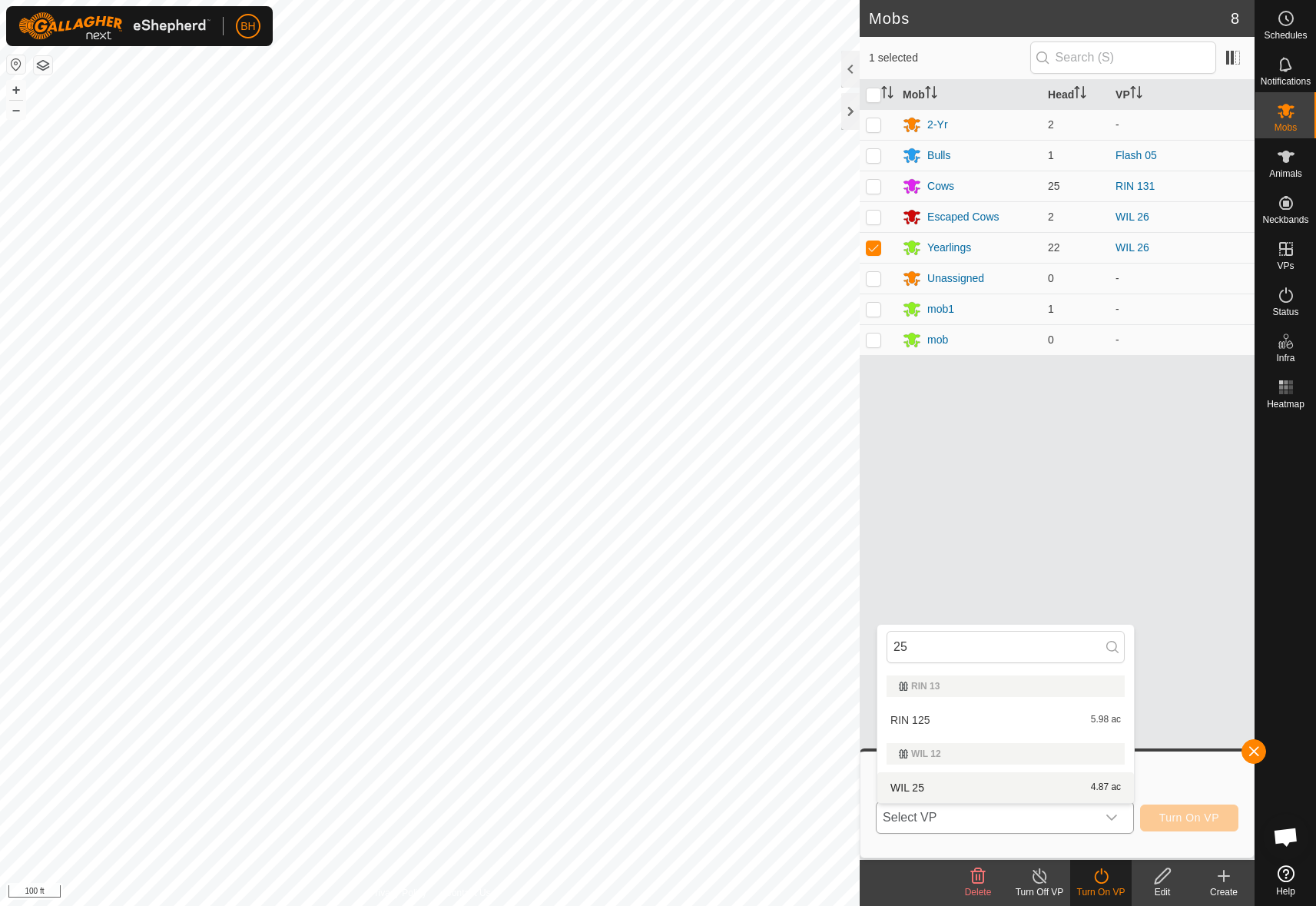
type input "25"
click at [950, 786] on li "WIL 25 4.87 ac" at bounding box center [1006, 787] width 256 height 30
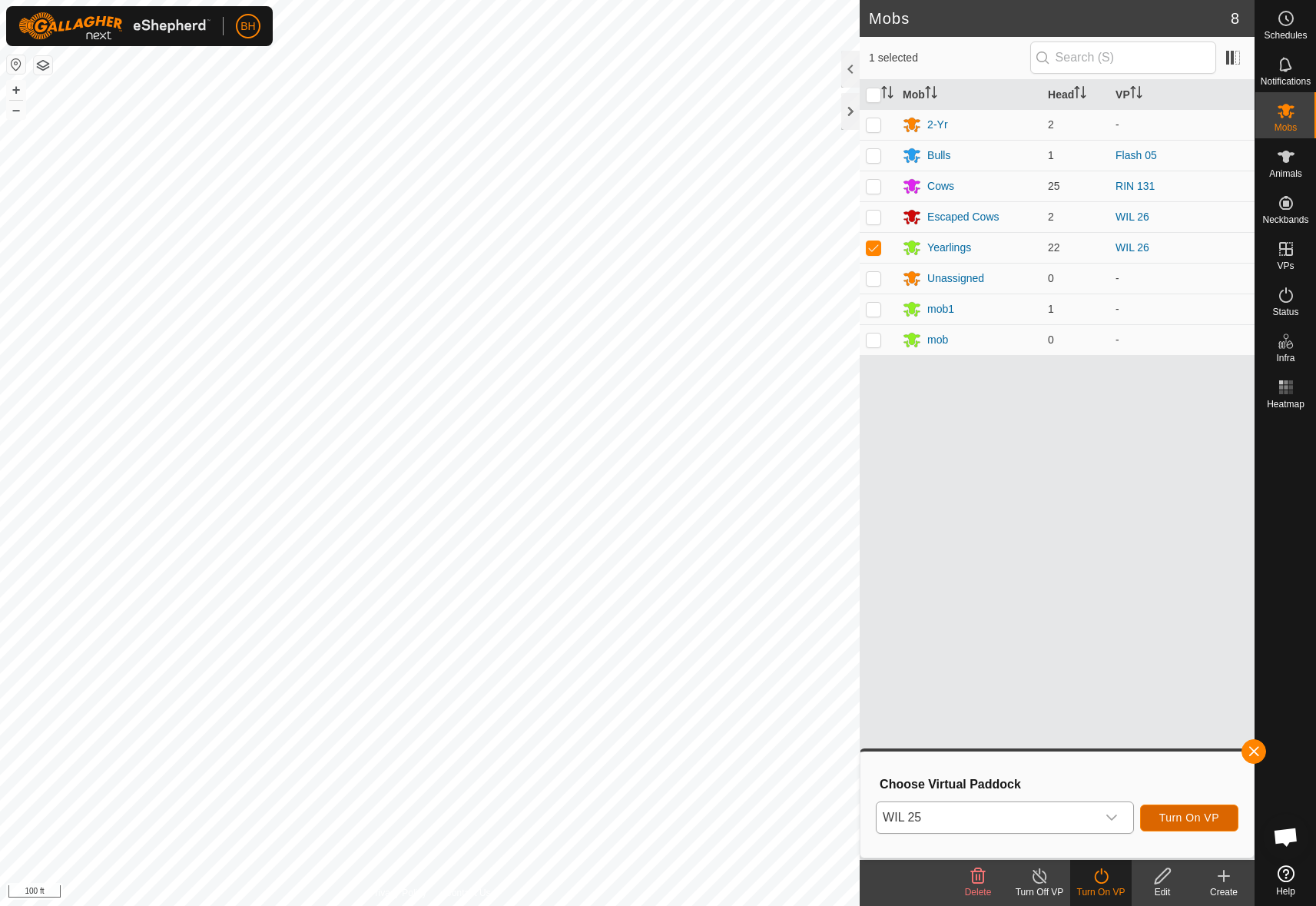
click at [1187, 816] on span "Turn On VP" at bounding box center [1189, 818] width 60 height 12
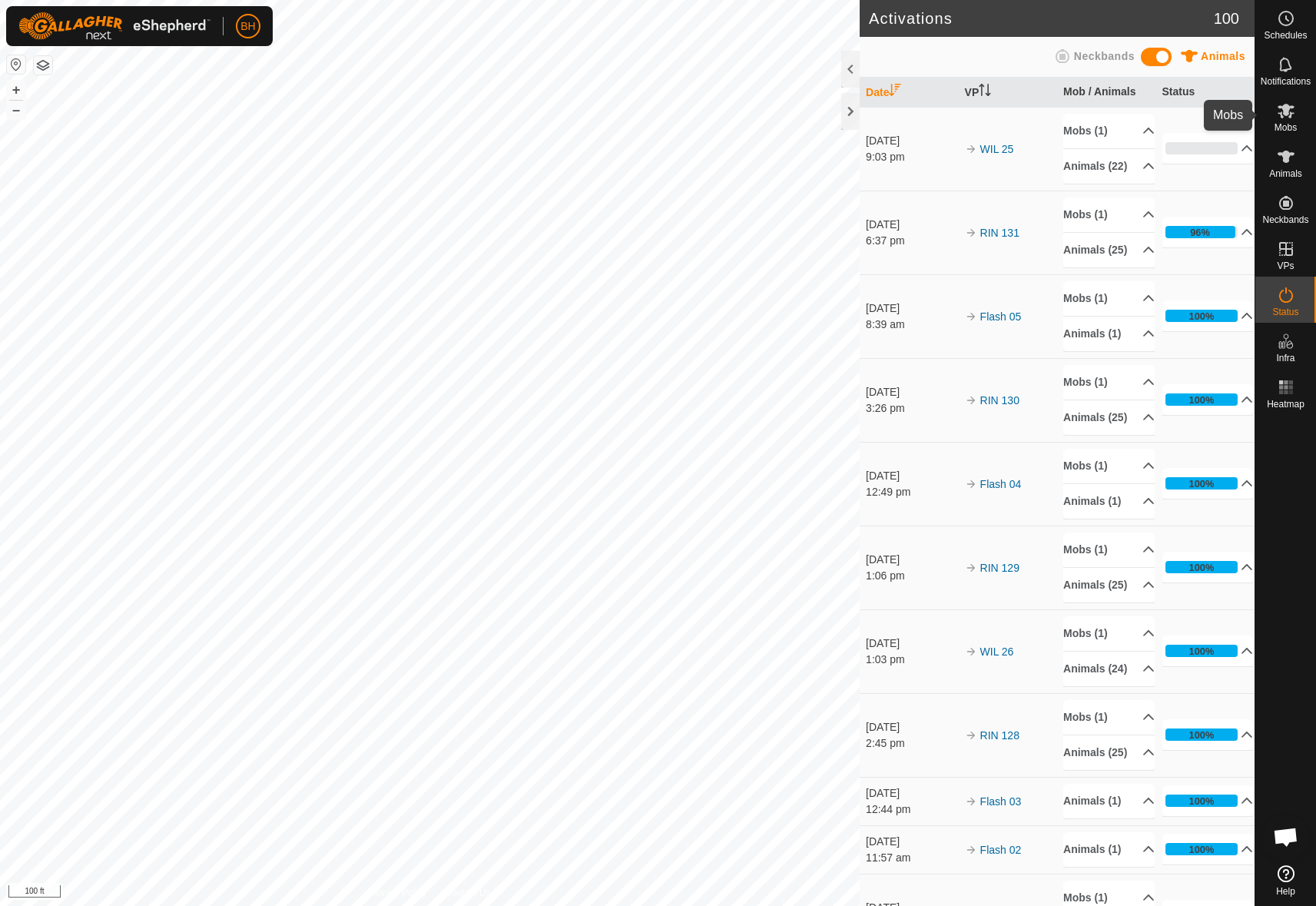
click at [1290, 126] on span "Mobs" at bounding box center [1286, 127] width 22 height 9
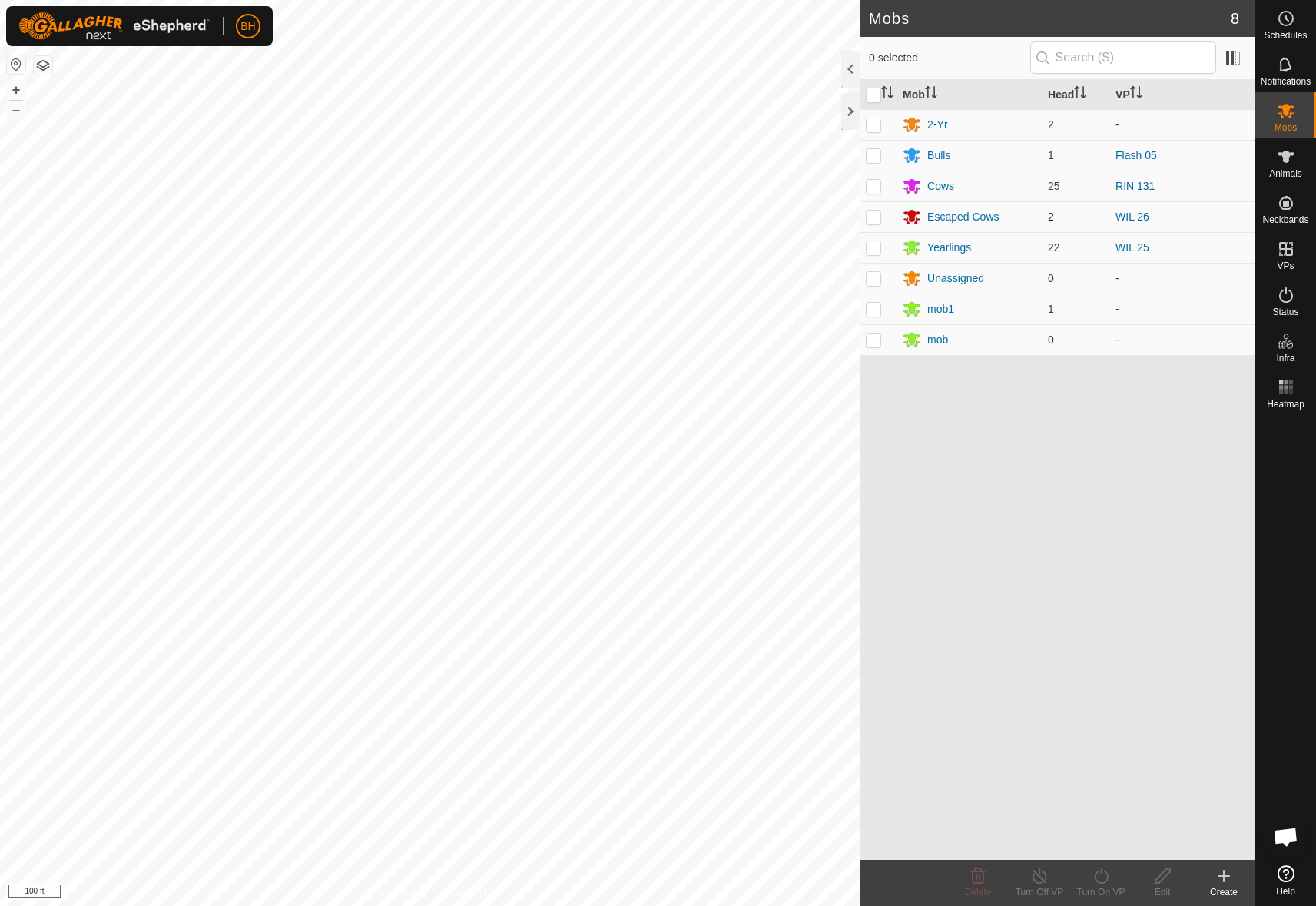
click at [876, 218] on p-checkbox at bounding box center [874, 217] width 15 height 12
click at [867, 216] on p-checkbox at bounding box center [874, 217] width 15 height 12
checkbox input "false"
click at [1291, 257] on icon at bounding box center [1286, 249] width 18 height 18
click at [1284, 257] on icon at bounding box center [1286, 249] width 18 height 18
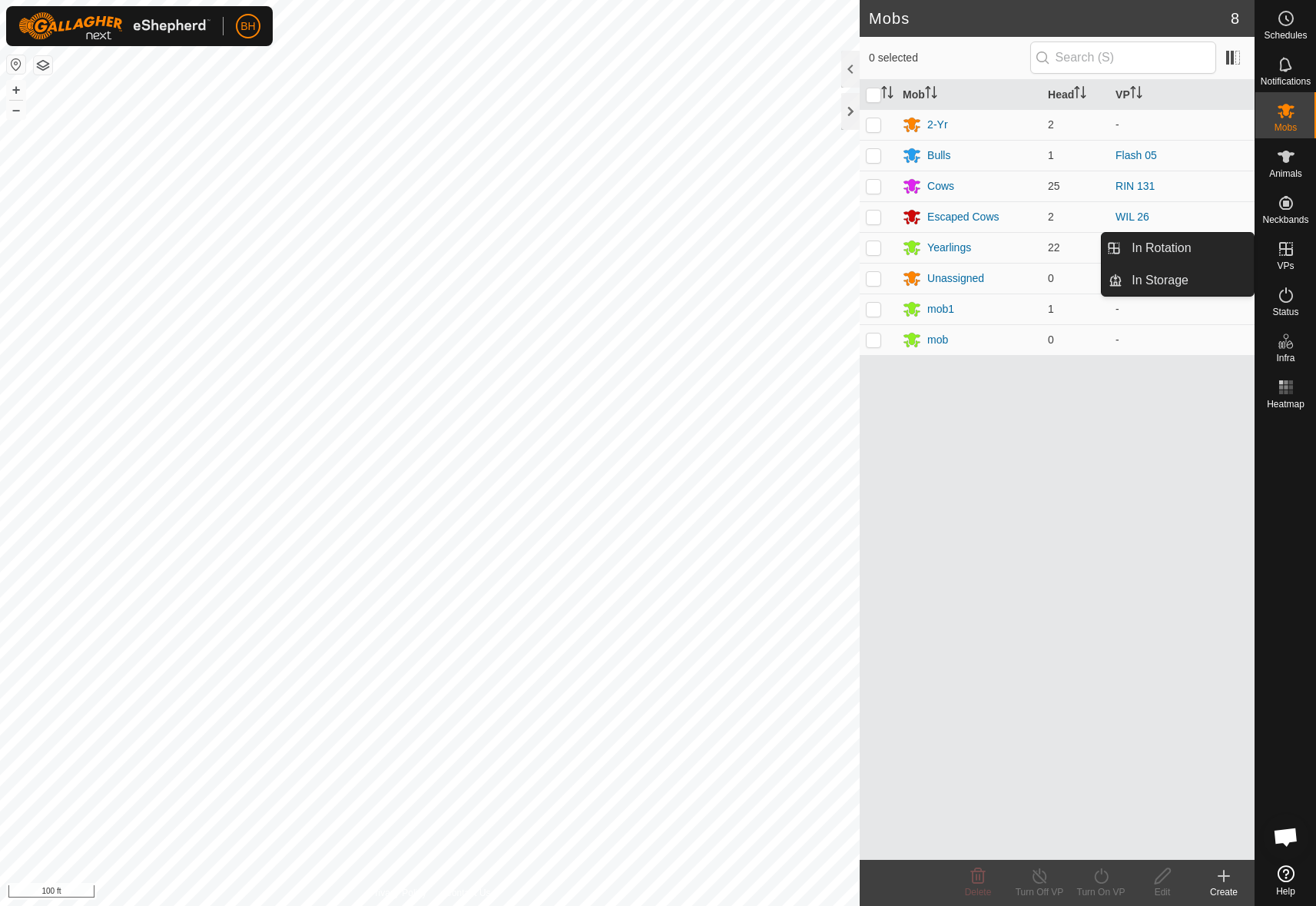
click at [1193, 253] on link "In Rotation" at bounding box center [1188, 248] width 131 height 30
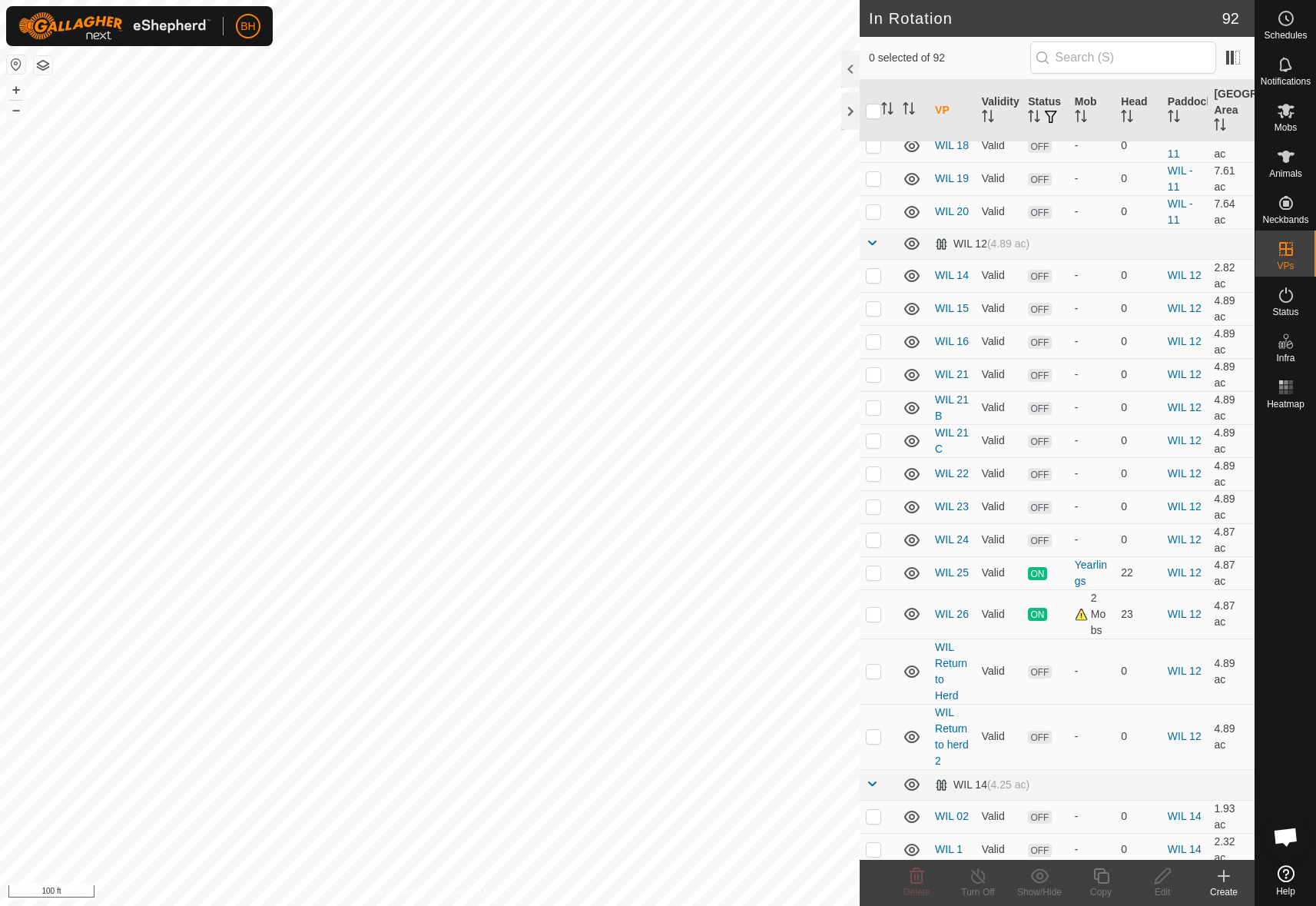
scroll to position [2533, 0]
click at [876, 606] on p-checkbox at bounding box center [874, 612] width 15 height 12
checkbox input "false"
click at [876, 564] on p-checkbox at bounding box center [874, 570] width 15 height 12
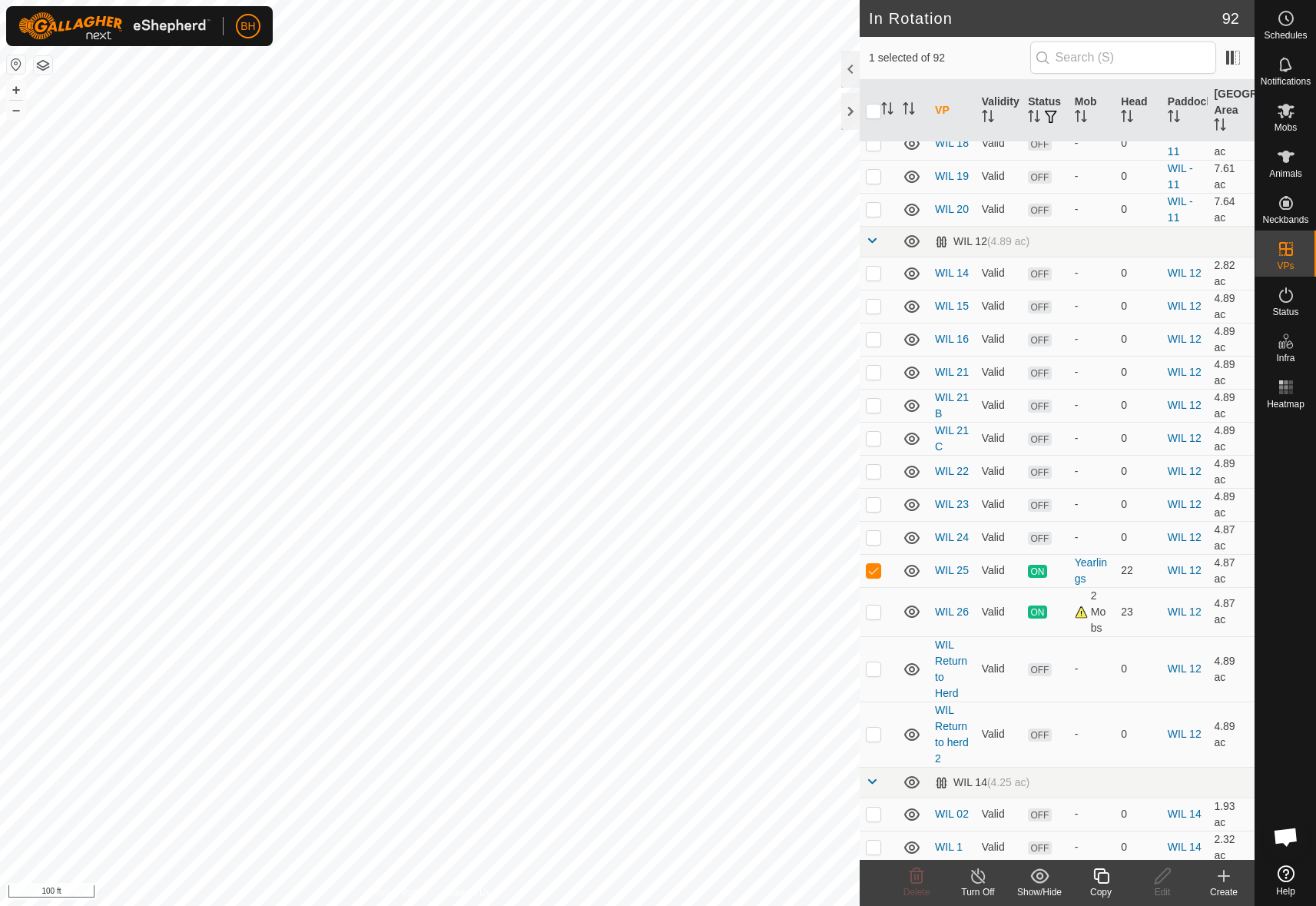
click at [783, 905] on html "BH Schedules Notifications Mobs Animals Neckbands VPs Status Infra Heatmap Help…" at bounding box center [658, 453] width 1316 height 906
click at [889, 555] on td at bounding box center [878, 571] width 37 height 33
checkbox input "false"
click at [876, 606] on p-checkbox at bounding box center [874, 612] width 15 height 12
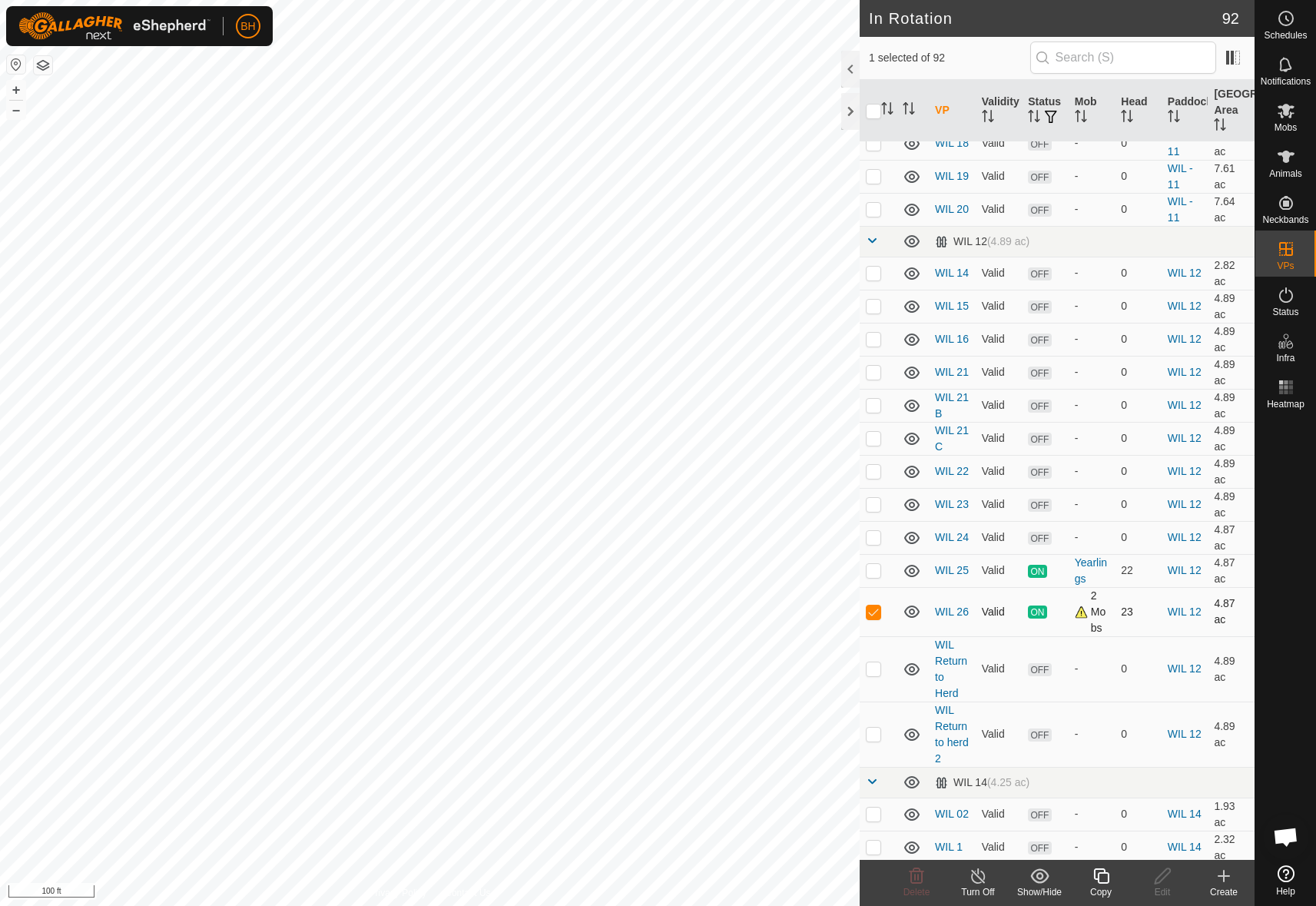
checkbox input "false"
click at [885, 555] on td at bounding box center [878, 571] width 37 height 33
checkbox input "false"
click at [870, 606] on p-checkbox at bounding box center [874, 612] width 15 height 12
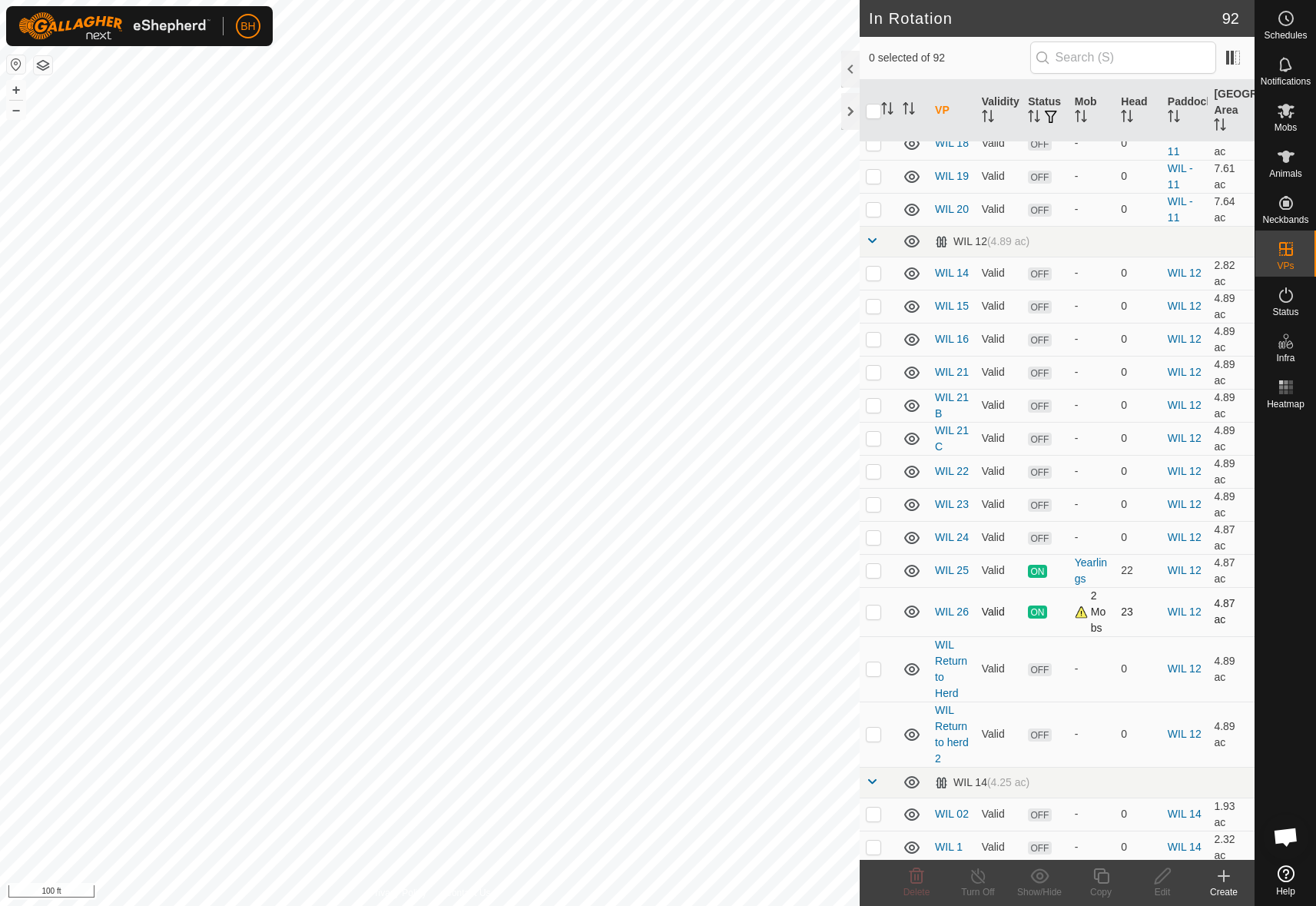
checkbox input "true"
click at [1105, 873] on icon at bounding box center [1101, 877] width 15 height 15
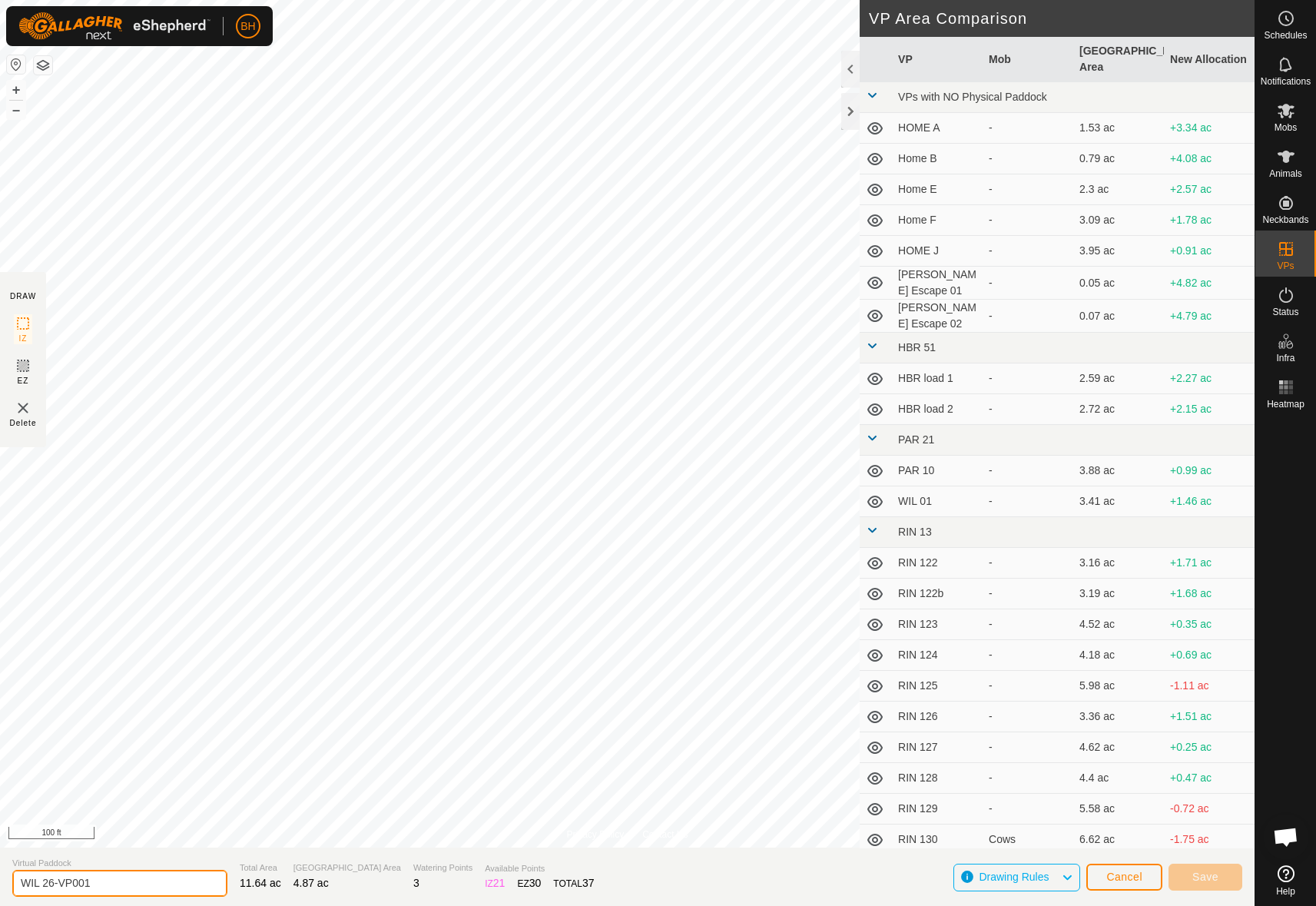
drag, startPoint x: 38, startPoint y: 882, endPoint x: 199, endPoint y: 905, distance: 162.6
click at [199, 905] on section "Virtual Paddock WIL 26-VP001 Total Area 11.64 ac Grazing Area 4.87 ac Watering …" at bounding box center [628, 878] width 1255 height 59
type input "WIL Escape 01"
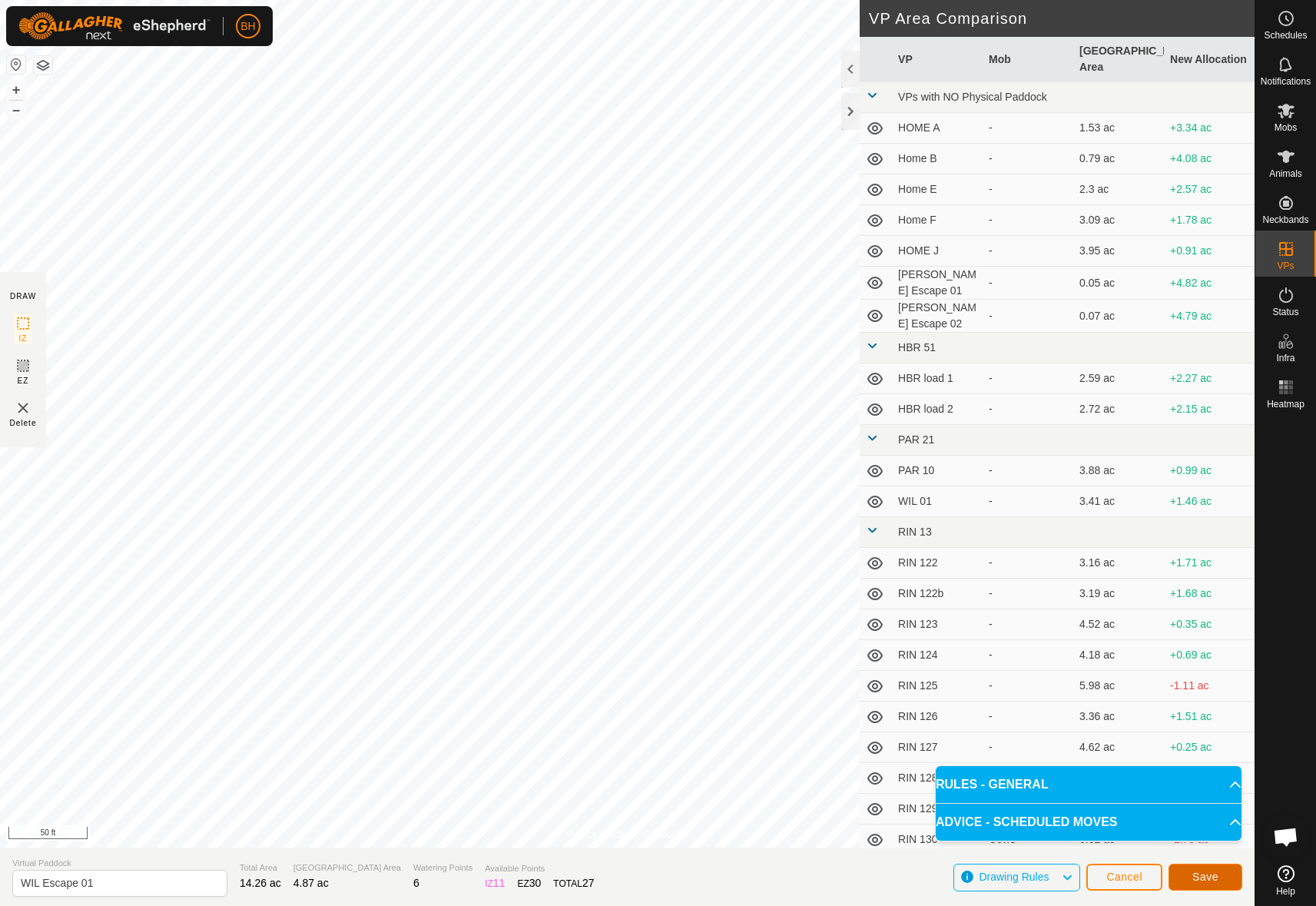
click at [1229, 878] on button "Save" at bounding box center [1206, 878] width 74 height 27
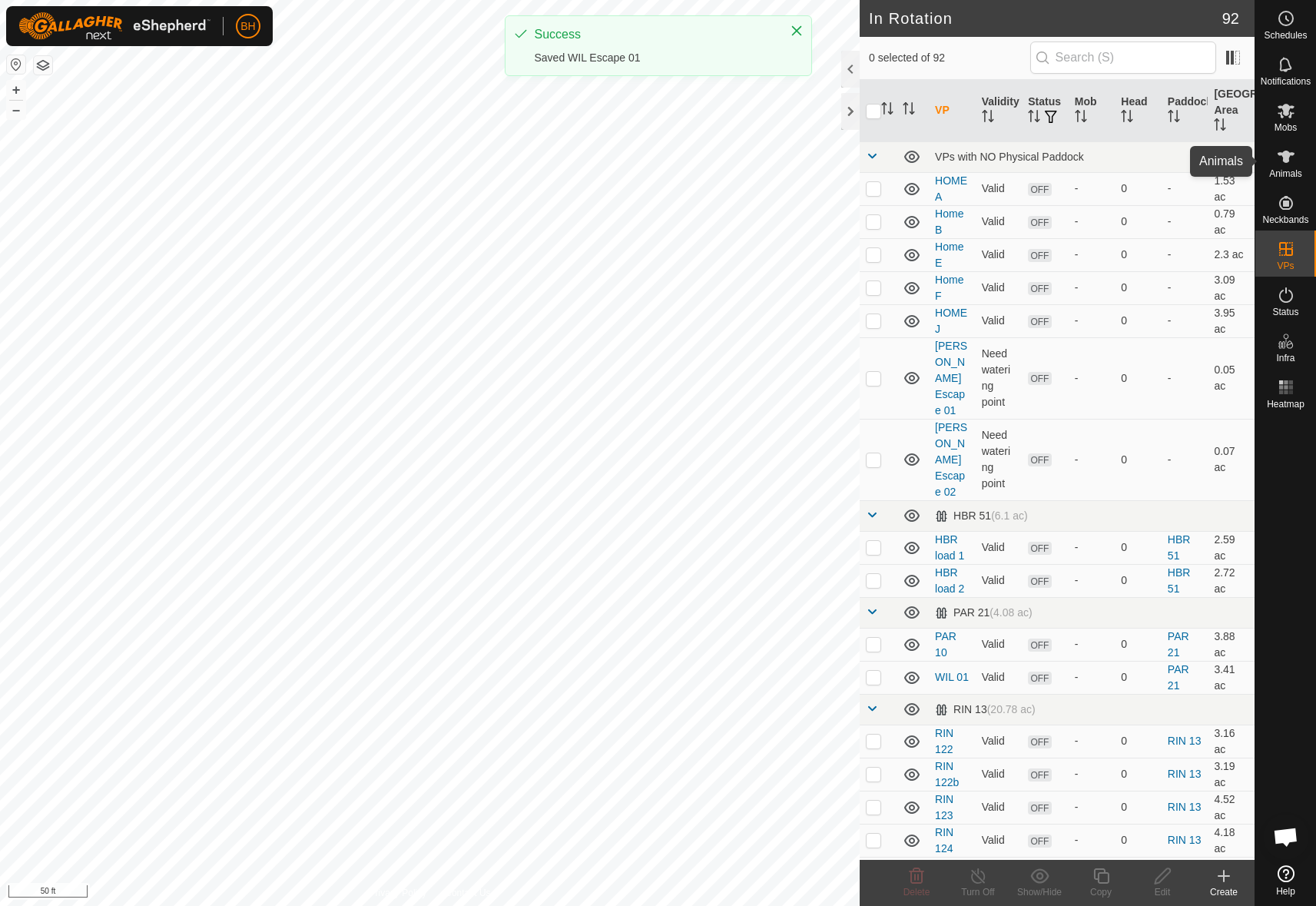
click at [1292, 160] on icon at bounding box center [1286, 156] width 18 height 18
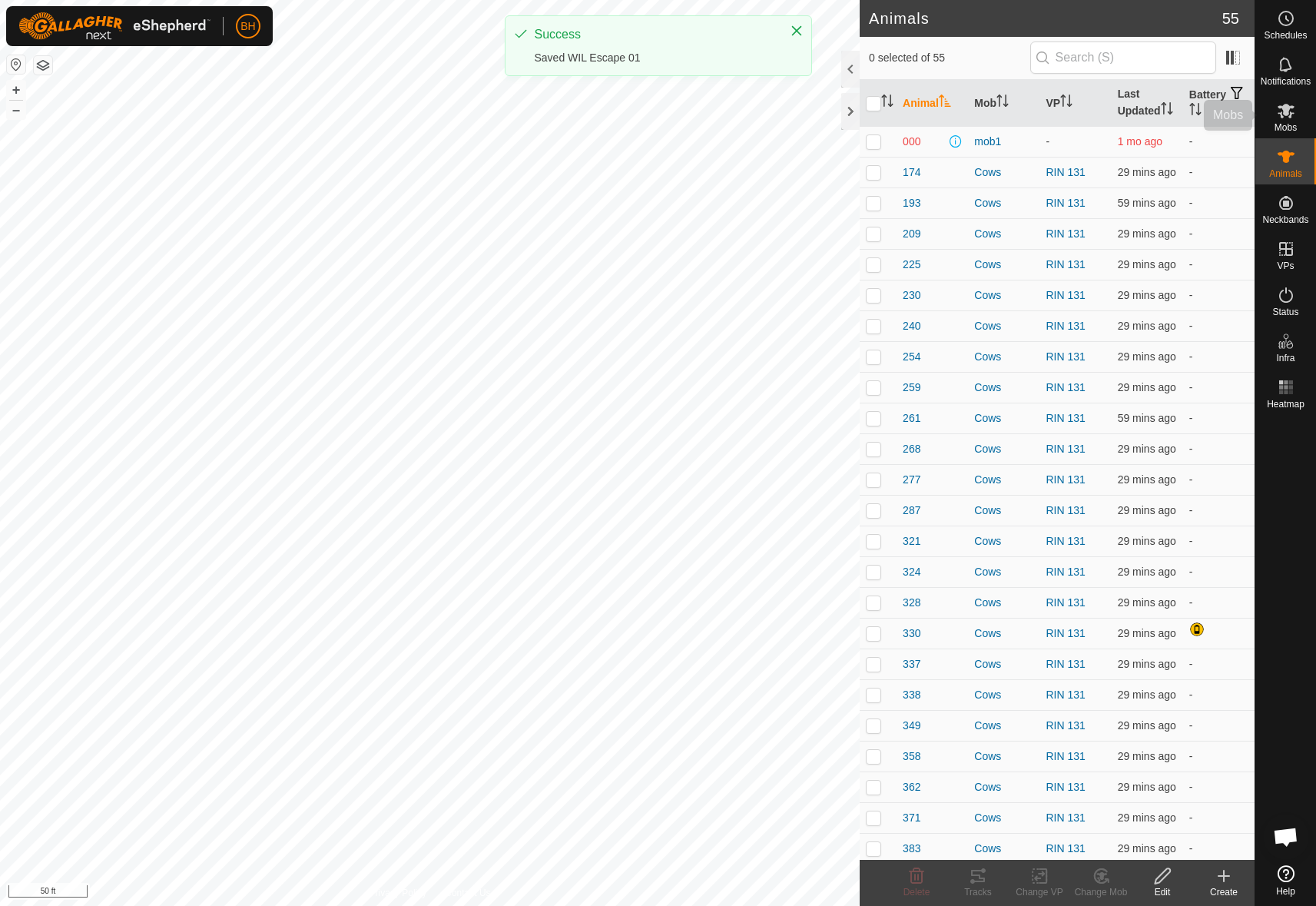
click at [1288, 123] on span "Mobs" at bounding box center [1286, 127] width 22 height 9
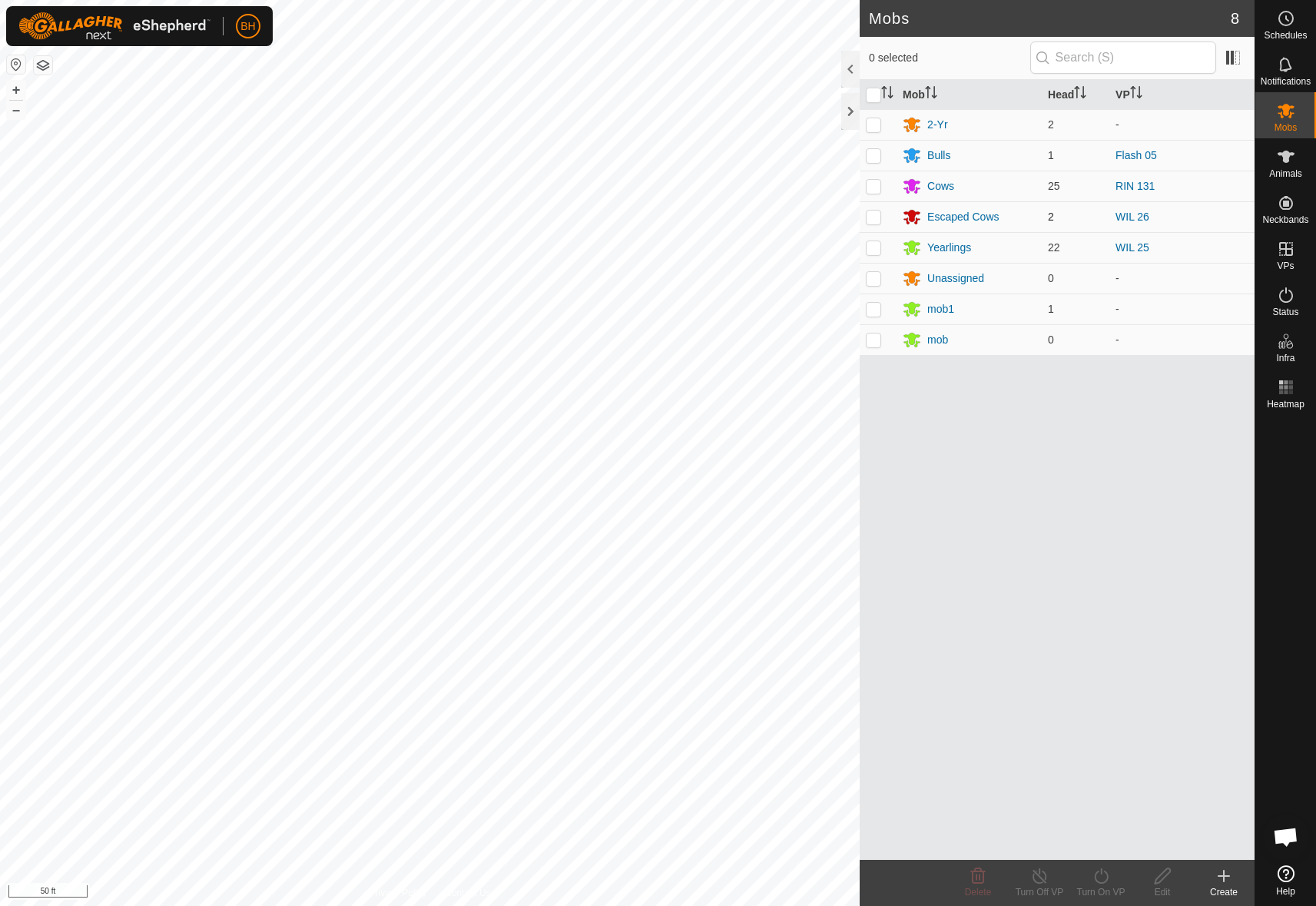
click at [873, 219] on p-checkbox at bounding box center [874, 217] width 15 height 12
checkbox input "true"
click at [1107, 888] on div "Turn On VP" at bounding box center [1100, 892] width 62 height 14
click at [1109, 840] on link "Now" at bounding box center [1147, 842] width 152 height 30
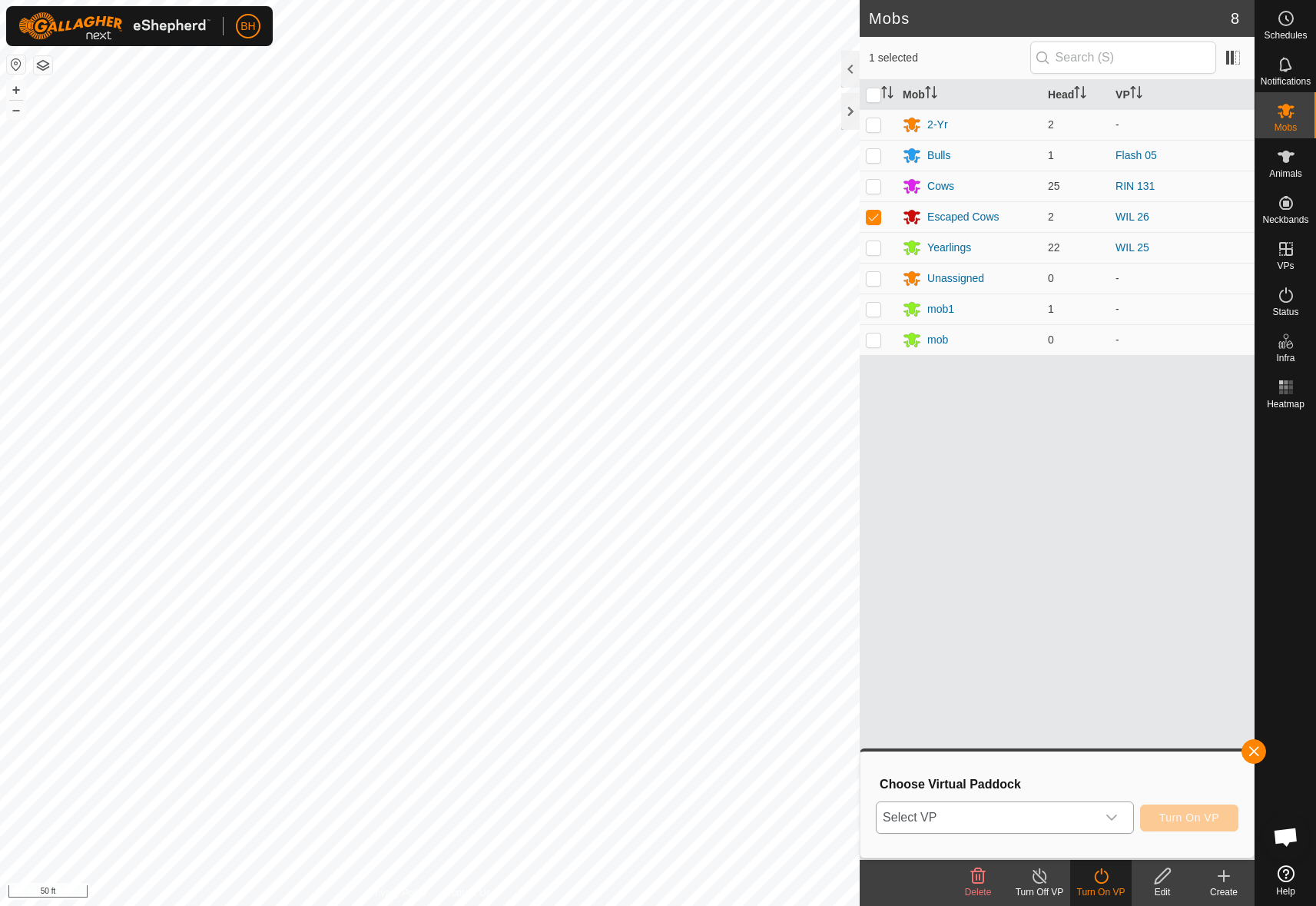
click at [1109, 825] on div "dropdown trigger" at bounding box center [1112, 818] width 30 height 30
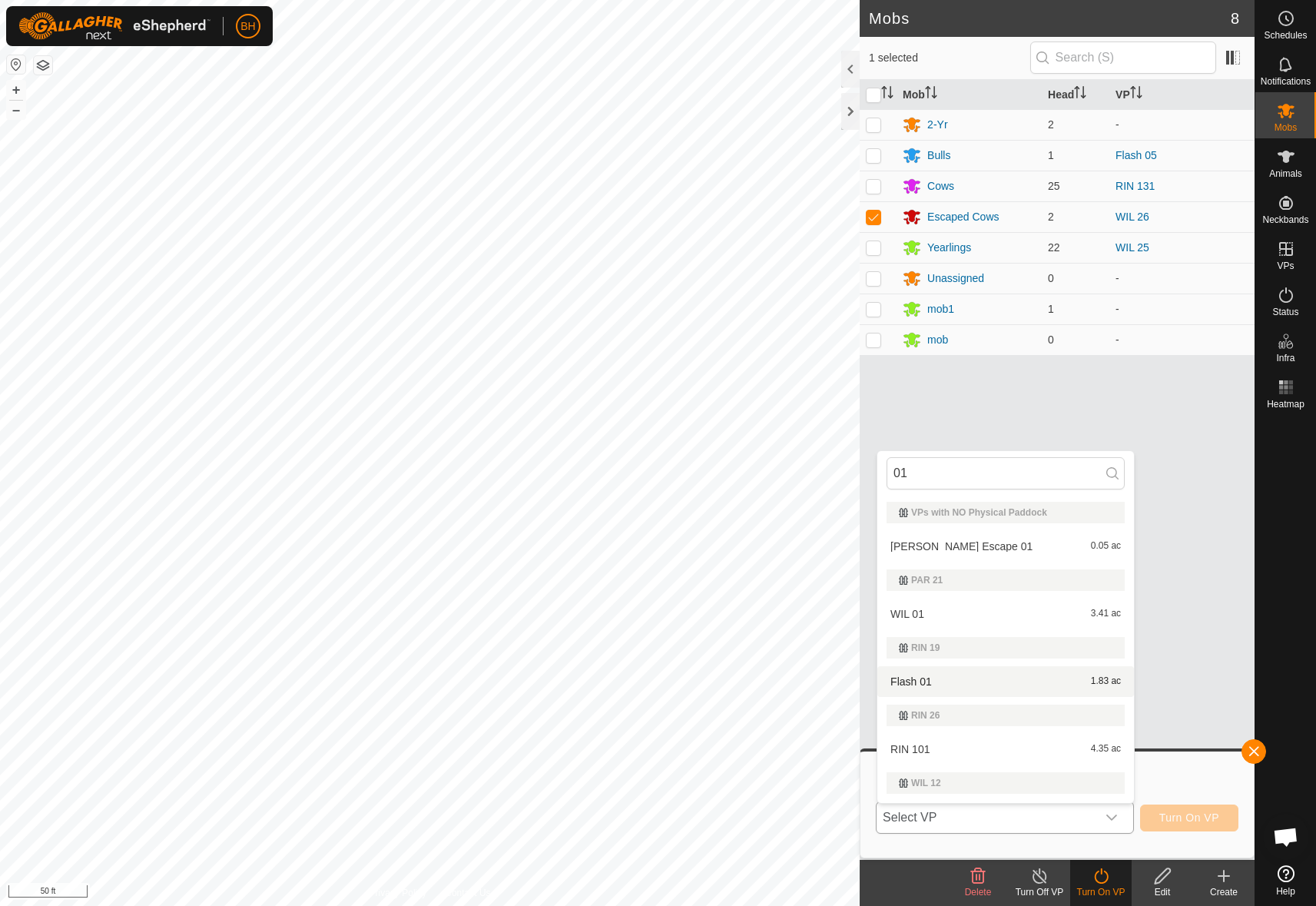
scroll to position [29, 0]
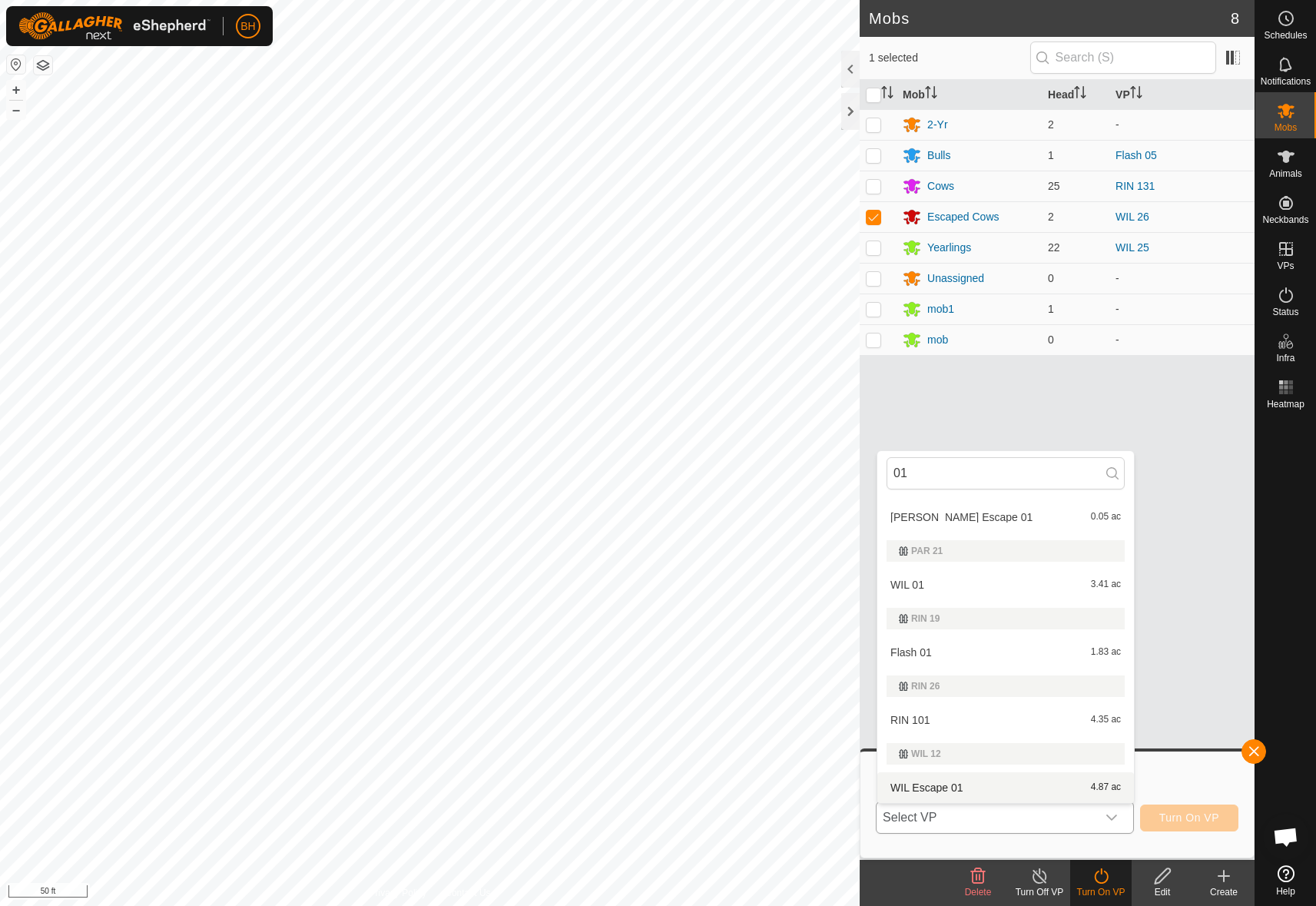
type input "01"
click at [996, 788] on li "WIL Escape 01 4.87 ac" at bounding box center [1006, 787] width 256 height 30
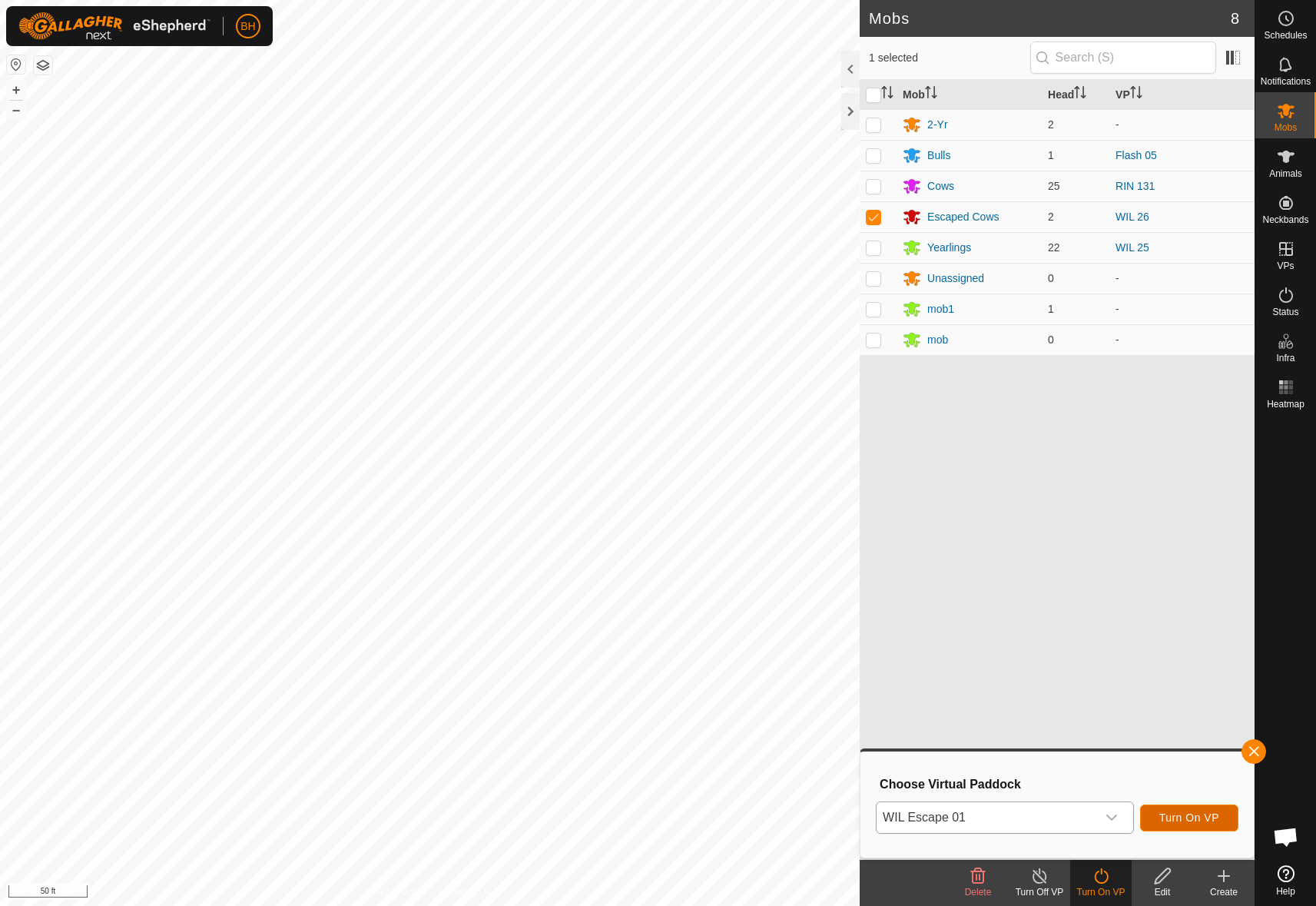
click at [1191, 821] on span "Turn On VP" at bounding box center [1189, 818] width 60 height 12
